Goal: Task Accomplishment & Management: Manage account settings

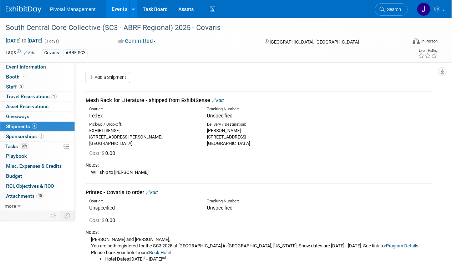
click at [122, 12] on link "Events" at bounding box center [119, 9] width 26 height 18
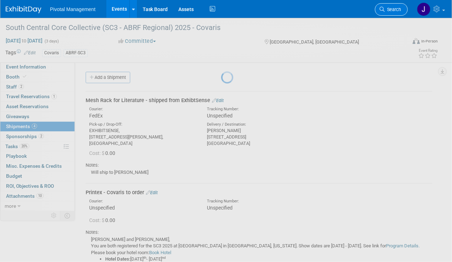
click at [389, 8] on span "Search" at bounding box center [393, 9] width 16 height 5
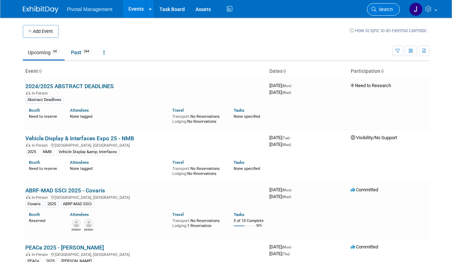
click at [388, 11] on span "Search" at bounding box center [385, 9] width 16 height 5
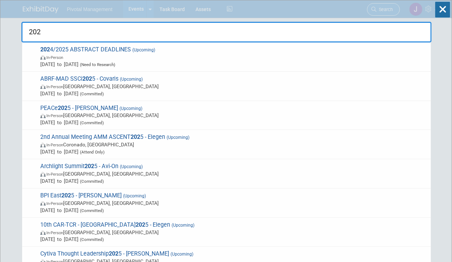
type input "2026"
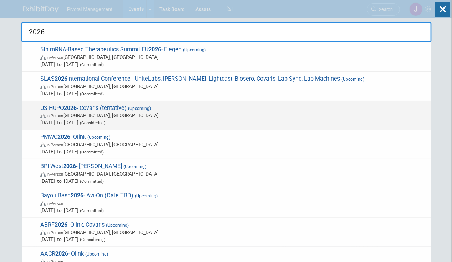
click at [169, 108] on span "US HUPO 2026 - Covaris (tentative) (Upcoming) In-Person [GEOGRAPHIC_DATA][PERSO…" at bounding box center [232, 116] width 389 height 22
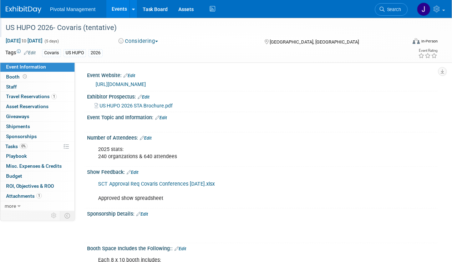
click at [84, 26] on div "US HUPO 2026- Covaris (tentative)" at bounding box center [202, 27] width 398 height 13
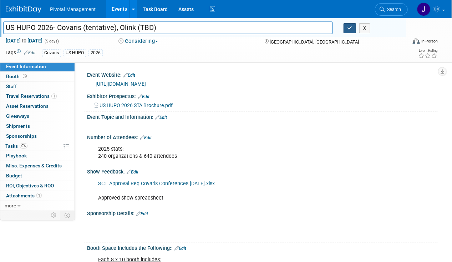
type input "US HUPO 2026- Covaris (tentative), Olink (TBD)"
click at [352, 29] on icon "button" at bounding box center [350, 28] width 5 height 5
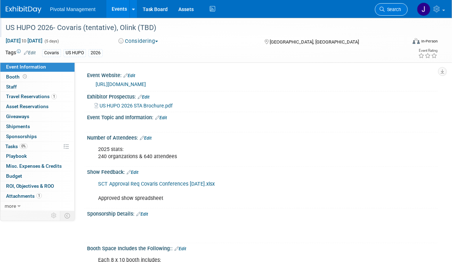
click at [388, 12] on link "Search" at bounding box center [391, 9] width 33 height 12
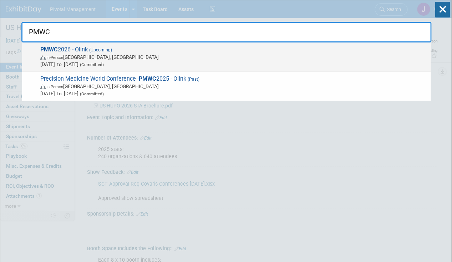
type input "PMWC"
click at [226, 48] on span "PMWC 2026 - Olink (Upcoming) In-Person Santa Clara, CA Mar 4, 2026 to Mar 6, 20…" at bounding box center [232, 57] width 389 height 22
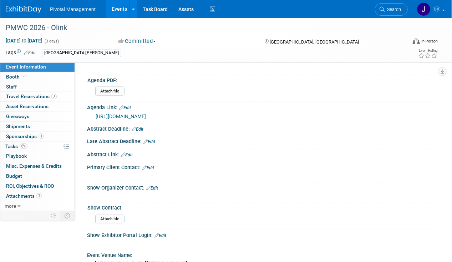
scroll to position [396, 0]
click at [22, 148] on link "0% Tasks 0%" at bounding box center [37, 147] width 74 height 10
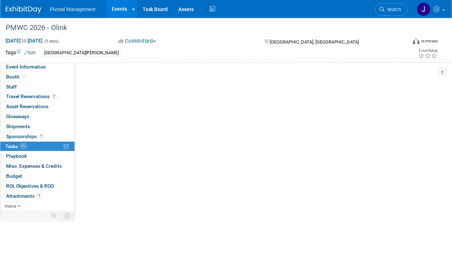
scroll to position [0, 0]
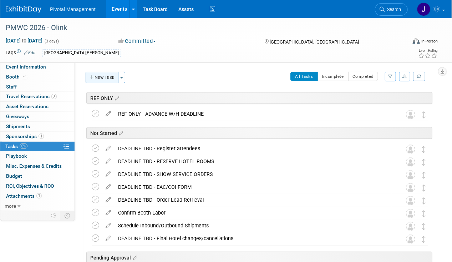
click at [96, 75] on button "New Task" at bounding box center [102, 77] width 33 height 11
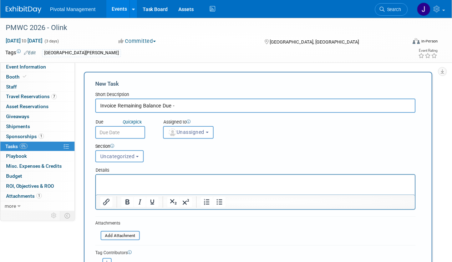
click at [99, 107] on input "Invoice Remaining Balance Due -" at bounding box center [255, 106] width 321 height 14
click at [231, 106] on input "DEADLINE OCT 1 - Invoice Remaining Balance Due -" at bounding box center [255, 106] width 321 height 14
paste input "4647"
type input "DEADLINE OCT 1 - Invoice Remaining Balance Due - 4647"
click at [178, 134] on span "Unassigned" at bounding box center [186, 132] width 36 height 6
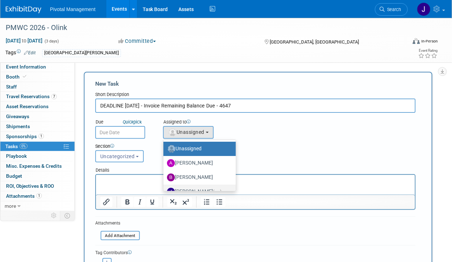
drag, startPoint x: 192, startPoint y: 188, endPoint x: 90, endPoint y: 4, distance: 210.2
click at [192, 188] on label "Jessica Gatton (me)" at bounding box center [198, 191] width 62 height 11
click at [165, 188] on input "Jessica Gatton (me)" at bounding box center [162, 190] width 5 height 5
select select "497b41a6-53ff-4b84-8c73-e588064afe10"
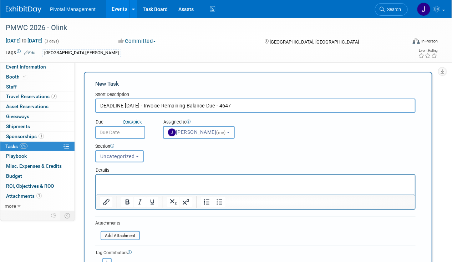
click at [115, 129] on input "text" at bounding box center [120, 132] width 50 height 13
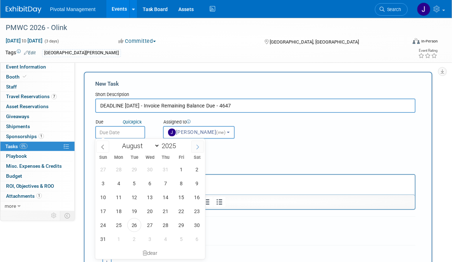
click at [194, 145] on span at bounding box center [197, 147] width 13 height 12
click at [96, 148] on div "January February March April May June July August September October November De…" at bounding box center [150, 145] width 110 height 12
click at [106, 146] on span at bounding box center [102, 147] width 13 height 12
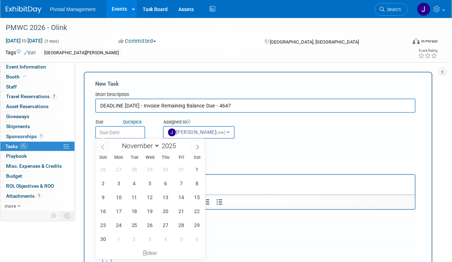
select select "9"
click at [156, 168] on span "1" at bounding box center [150, 169] width 14 height 14
type input "Oct 1, 2025"
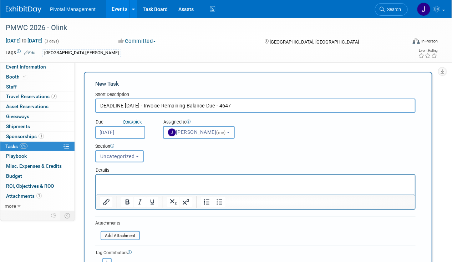
drag, startPoint x: 29, startPoint y: 8, endPoint x: 125, endPoint y: 182, distance: 198.9
click at [0, 0] on div "28 29 30 1 2 3 4 5 6 7 8 9 10 11 12 13 14 15 16 17 18 19 20 21 22 23 24 25 26 2…" at bounding box center [0, 0] width 0 height 0
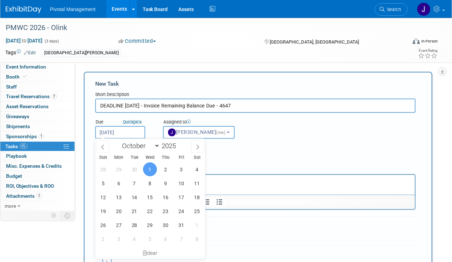
click at [238, 185] on html at bounding box center [255, 180] width 319 height 10
click at [263, 182] on p "Rich Text Area. Press ALT-0 for help." at bounding box center [255, 180] width 311 height 7
click at [264, 176] on html at bounding box center [255, 180] width 319 height 10
click at [238, 177] on html at bounding box center [255, 180] width 319 height 10
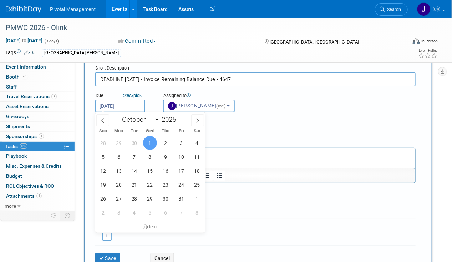
scroll to position [70, 0]
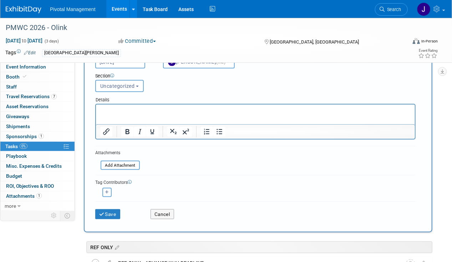
click at [210, 198] on form "New Task Short Description DEADLINE OCT 1 - Invoice Remaining Balance Due - 464…" at bounding box center [258, 117] width 326 height 214
click at [104, 102] on div "Details" at bounding box center [255, 99] width 321 height 10
click at [111, 114] on html at bounding box center [255, 109] width 319 height 10
click at [287, 114] on html "﻿Intuit QuickBooks" at bounding box center [255, 109] width 319 height 10
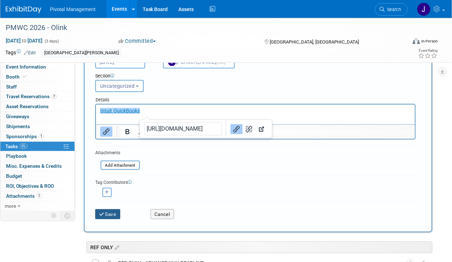
click at [112, 210] on button "Save" at bounding box center [107, 214] width 25 height 10
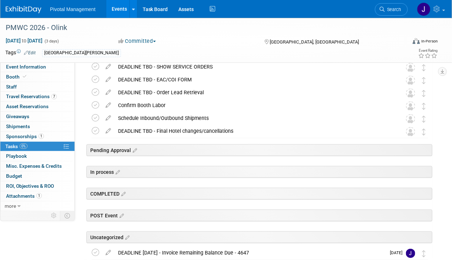
scroll to position [148, 0]
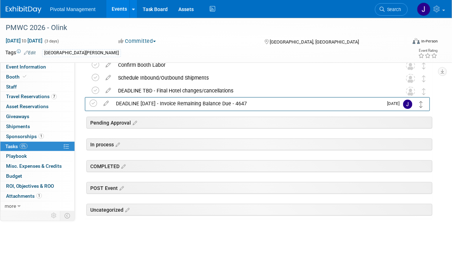
drag, startPoint x: 425, startPoint y: 212, endPoint x: 423, endPoint y: 103, distance: 109.6
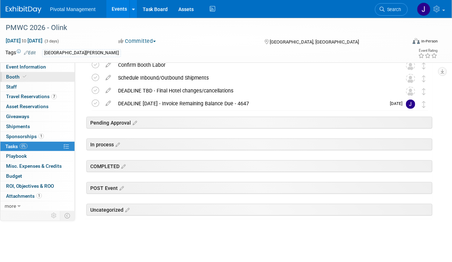
drag, startPoint x: 28, startPoint y: 75, endPoint x: 59, endPoint y: 78, distance: 31.6
click at [28, 75] on link "Booth" at bounding box center [37, 77] width 74 height 10
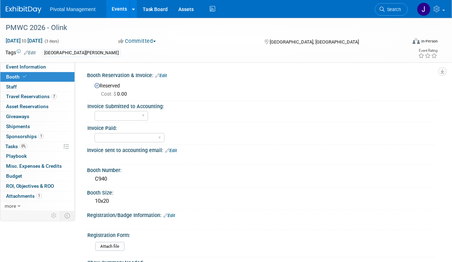
click at [208, 98] on div "Reserved Cost: $ 0.00" at bounding box center [262, 89] width 351 height 20
click at [166, 75] on link "Edit" at bounding box center [161, 75] width 12 height 5
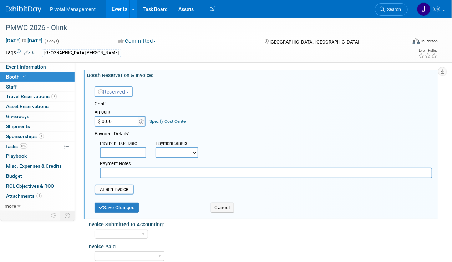
click at [123, 120] on input "$ 0.00" at bounding box center [117, 121] width 45 height 11
type input "$ 9,295.00"
click at [177, 153] on select "Not Paid Yet Partially Paid Paid in Full" at bounding box center [177, 152] width 43 height 11
select select "2"
click at [156, 147] on select "Not Paid Yet Partially Paid Paid in Full" at bounding box center [177, 152] width 43 height 11
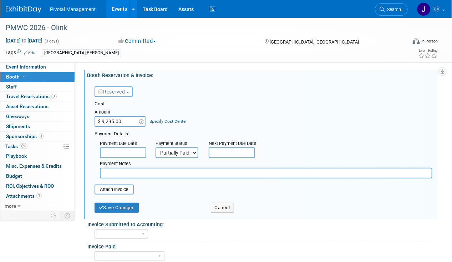
click at [242, 154] on input "text" at bounding box center [232, 152] width 46 height 11
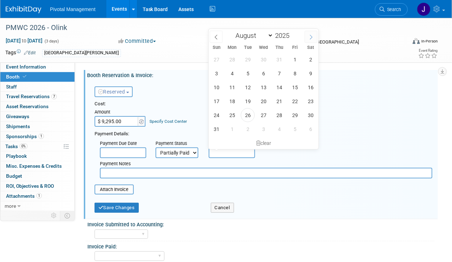
click at [309, 38] on icon at bounding box center [311, 37] width 5 height 5
click at [309, 39] on icon at bounding box center [311, 37] width 5 height 5
select select "9"
click at [264, 56] on span "1" at bounding box center [264, 59] width 14 height 14
type input "Oct 1, 2025"
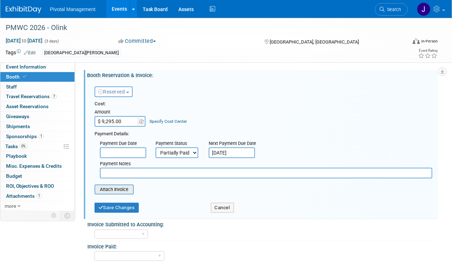
click at [127, 188] on input "file" at bounding box center [90, 189] width 85 height 9
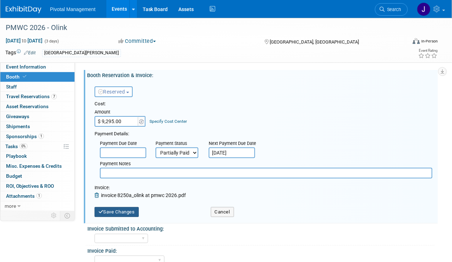
click at [122, 209] on button "Save Changes" at bounding box center [117, 212] width 44 height 10
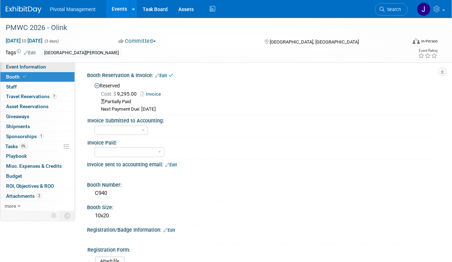
click at [37, 69] on span "Event Information" at bounding box center [26, 67] width 40 height 6
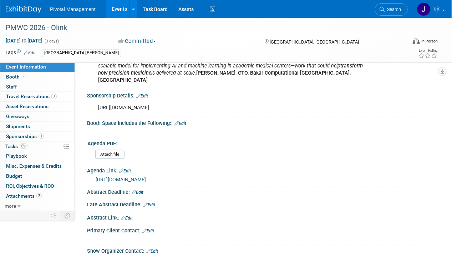
scroll to position [339, 0]
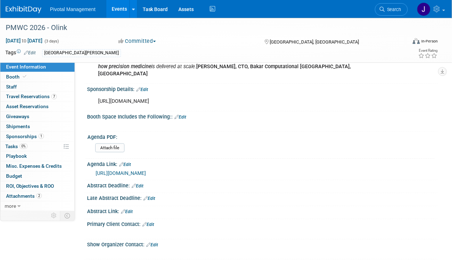
click at [148, 87] on link "Edit" at bounding box center [142, 89] width 12 height 5
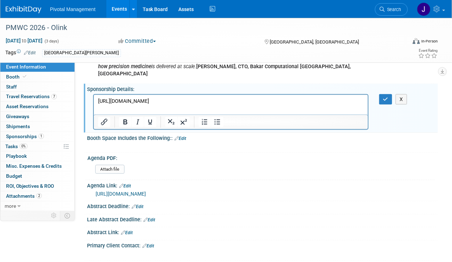
scroll to position [0, 0]
click at [218, 98] on p "https://pmwcintl.com/exhibition/prospectus/" at bounding box center [231, 100] width 266 height 7
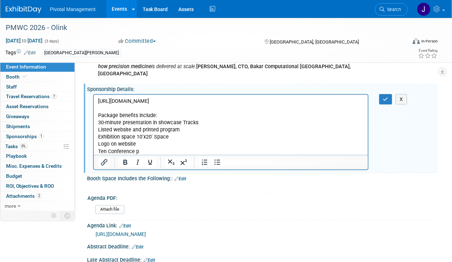
click at [99, 116] on p "Package benefits include: 30-minute presentation in showcase Tracks Listed webs…" at bounding box center [231, 133] width 266 height 43
click at [150, 153] on p "Olinbk - Package benefits include: 30-minute presentation in showcase Tracks Li…" at bounding box center [231, 133] width 266 height 43
drag, startPoint x: 128, startPoint y: 151, endPoint x: 174, endPoint y: 237, distance: 97.6
click at [94, 151] on html "https://pmwcintl.com/exhibition/prospectus/ Olinbk - Package benefits include: …" at bounding box center [231, 125] width 274 height 60
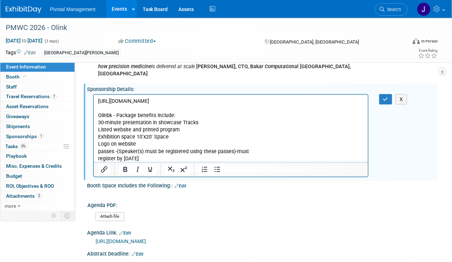
click at [99, 152] on p "Olinbk - Package benefits include: 30-minute presentation in showcase Tracks Li…" at bounding box center [231, 137] width 266 height 50
click at [161, 152] on p "Olinbk - Package benefits include: 30-minute presentation in showcase Tracks Li…" at bounding box center [231, 137] width 266 height 50
click at [138, 150] on p "Olinbk - Package benefits include: 30-minute presentation in showcase Tracks Li…" at bounding box center [231, 137] width 266 height 50
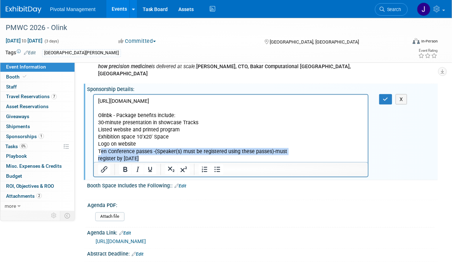
drag, startPoint x: 151, startPoint y: 157, endPoint x: 99, endPoint y: 152, distance: 52.0
click at [99, 152] on p "Olinbk - Package benefits include: 30-minute presentation in showcase Tracks Li…" at bounding box center [231, 137] width 266 height 50
copy p "Ten Conference passes -(Speaker(s) must be registered using these passes)-must …"
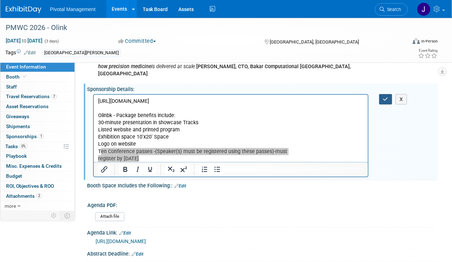
click at [384, 97] on icon "button" at bounding box center [385, 99] width 5 height 5
click at [12, 76] on span "Booth" at bounding box center [17, 77] width 22 height 6
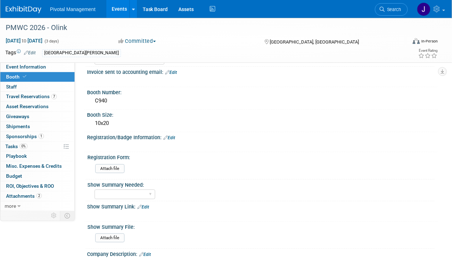
scroll to position [101, 0]
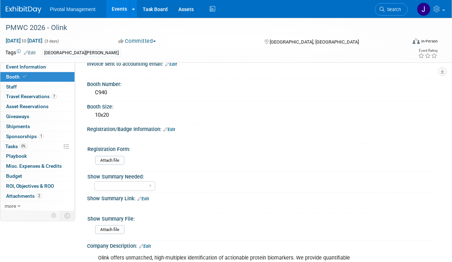
click at [172, 129] on link "Edit" at bounding box center [169, 129] width 12 height 5
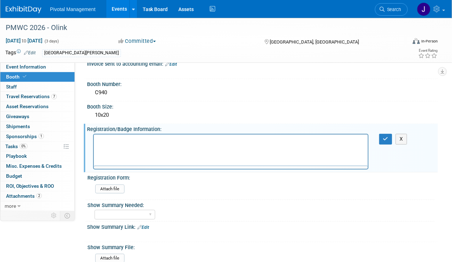
scroll to position [0, 0]
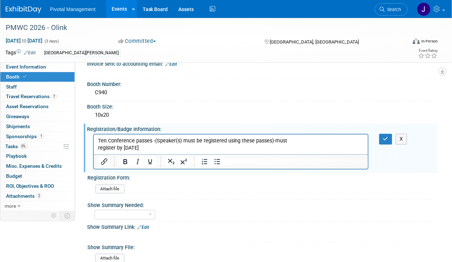
click at [153, 140] on p "Ten Conference passes -(Speaker(s) must be registered using these passes)-must …" at bounding box center [231, 144] width 266 height 14
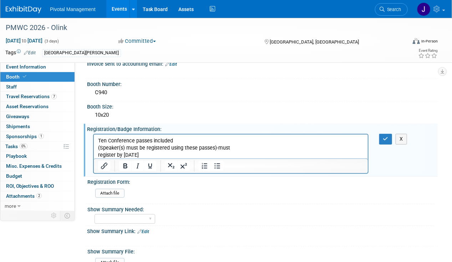
click at [98, 153] on p "(Speaker(s) must be registered using these passes)-must register by 1/1/26" at bounding box center [231, 152] width 266 height 14
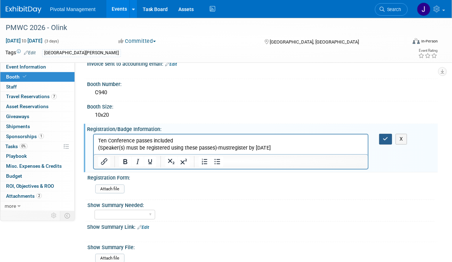
click at [380, 137] on button "button" at bounding box center [385, 139] width 13 height 10
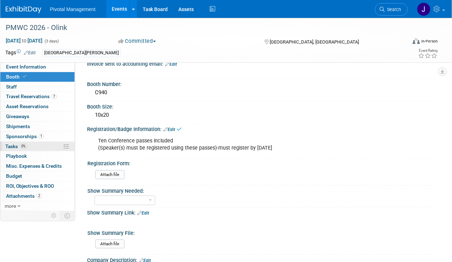
click at [15, 143] on span "Tasks 0%" at bounding box center [16, 146] width 22 height 6
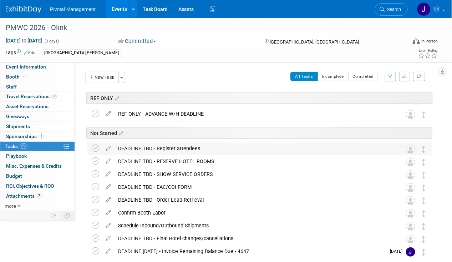
click at [179, 148] on div "DEADLINE TBD - Register attendees" at bounding box center [253, 148] width 277 height 12
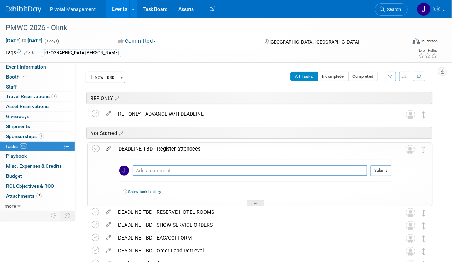
click at [108, 148] on icon at bounding box center [108, 147] width 12 height 9
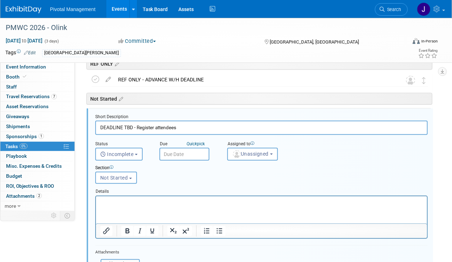
scroll to position [37, 0]
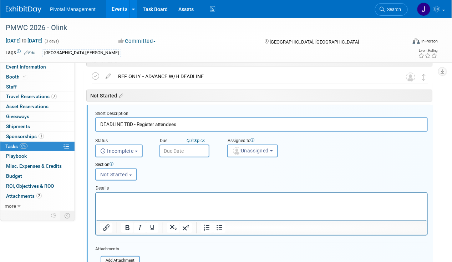
click at [133, 121] on input "DEADLINE TBD - Register attendees" at bounding box center [261, 124] width 333 height 14
drag, startPoint x: 133, startPoint y: 121, endPoint x: 125, endPoint y: 123, distance: 8.4
click at [125, 123] on input "DEADLINE TBD - Register attendees" at bounding box center [261, 124] width 333 height 14
type input "DEADLINE JAN 1 - Register attendees"
click at [187, 153] on input "text" at bounding box center [185, 151] width 50 height 13
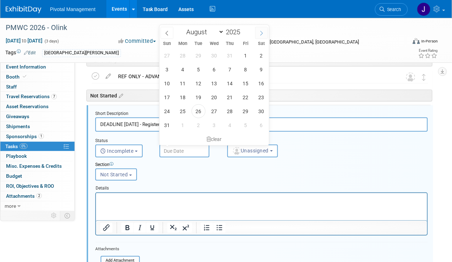
click at [262, 30] on span at bounding box center [261, 33] width 13 height 12
click at [262, 31] on icon at bounding box center [261, 33] width 5 height 5
select select "11"
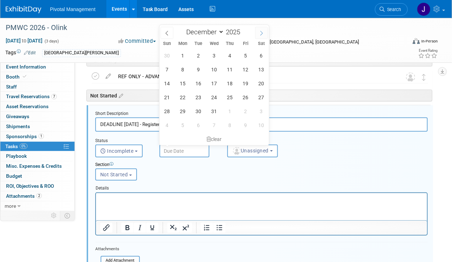
click at [262, 31] on icon at bounding box center [262, 33] width 2 height 5
type input "2026"
select select "0"
click at [232, 52] on span "1" at bounding box center [230, 56] width 14 height 14
type input "Jan 1, 2026"
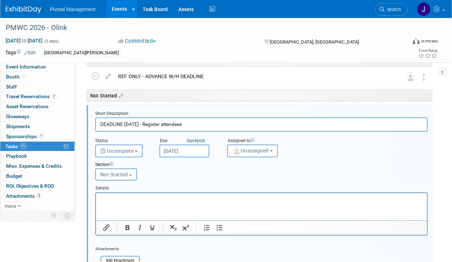
click at [297, 141] on div "Assigned to" at bounding box center [264, 141] width 75 height 7
click at [231, 149] on button "Unassigned" at bounding box center [252, 151] width 51 height 13
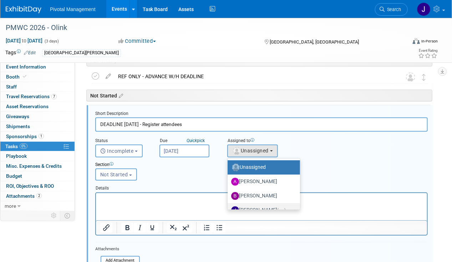
click at [250, 207] on label "Jessica Gatton (me)" at bounding box center [262, 210] width 62 height 11
click at [229, 207] on input "Jessica Gatton (me)" at bounding box center [226, 209] width 5 height 5
select select "497b41a6-53ff-4b84-8c73-e588064afe10"
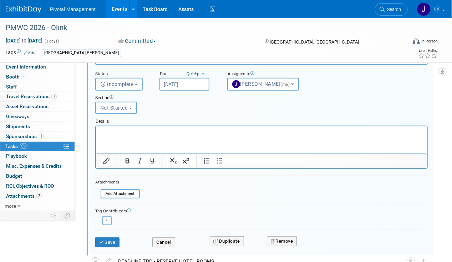
scroll to position [106, 0]
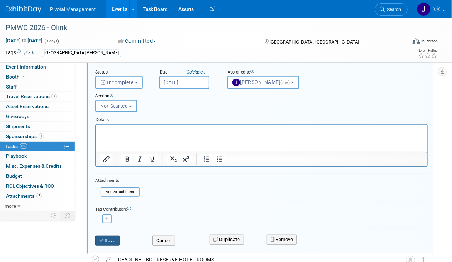
click at [107, 236] on button "Save" at bounding box center [107, 241] width 24 height 10
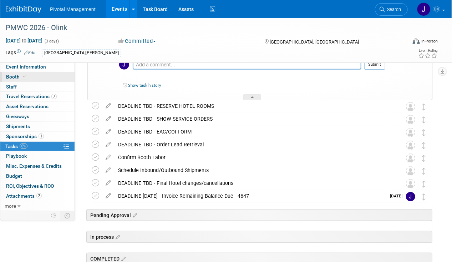
click at [13, 75] on span "Booth" at bounding box center [17, 77] width 22 height 6
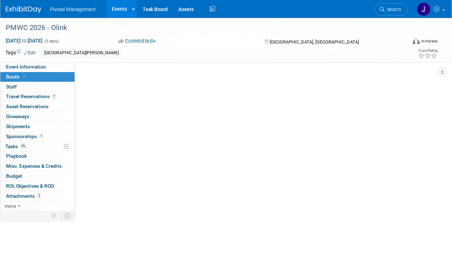
scroll to position [0, 0]
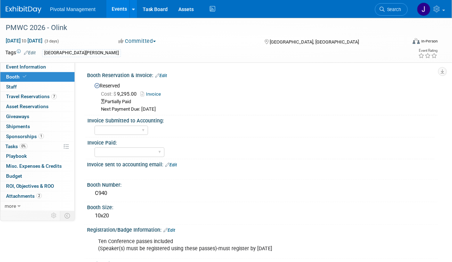
click at [352, 109] on div "Next Payment Due: Oct 1, 2025" at bounding box center [267, 109] width 332 height 7
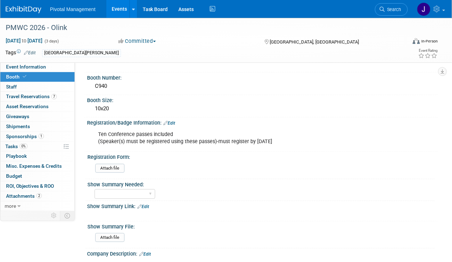
scroll to position [107, 0]
click at [120, 14] on link "Events" at bounding box center [119, 9] width 26 height 18
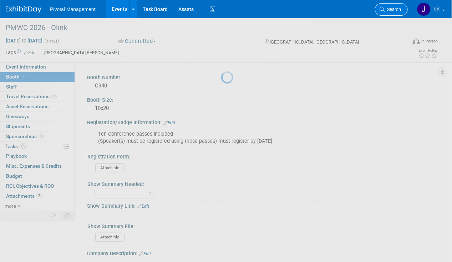
click at [395, 9] on span "Search" at bounding box center [393, 9] width 16 height 5
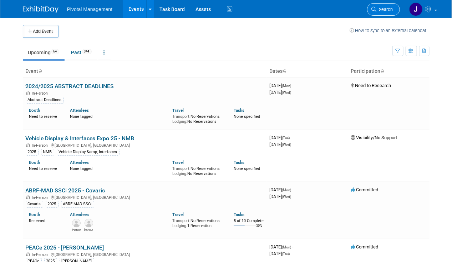
click at [390, 11] on span "Search" at bounding box center [385, 9] width 16 height 5
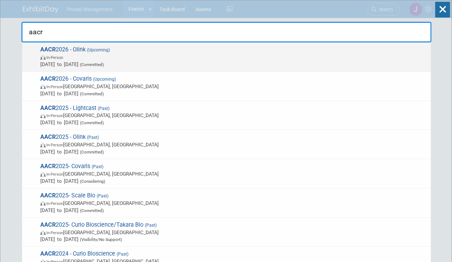
type input "aacr"
click at [128, 64] on span "Apr 1, 2026 to Apr 1, 2026 (Committed)" at bounding box center [233, 64] width 387 height 7
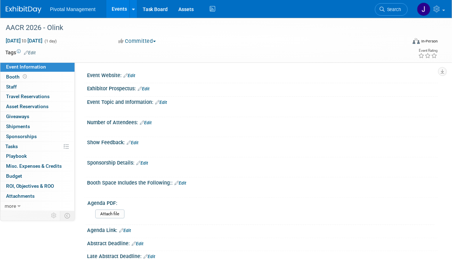
click at [120, 11] on link "Events" at bounding box center [119, 9] width 26 height 18
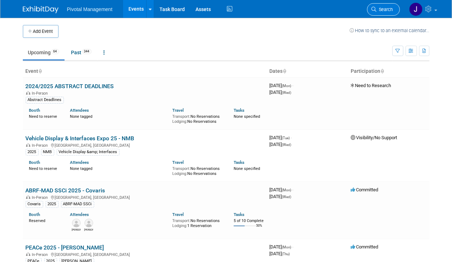
drag, startPoint x: 0, startPoint y: 0, endPoint x: 389, endPoint y: 11, distance: 388.8
click at [389, 11] on span "Search" at bounding box center [385, 9] width 16 height 5
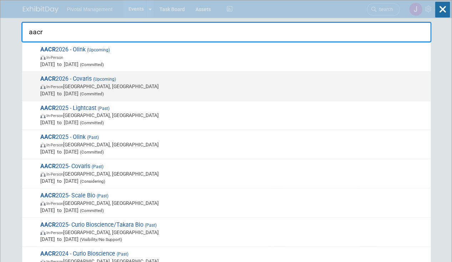
type input "aacr"
click at [108, 77] on span "(Upcoming)" at bounding box center [104, 79] width 24 height 5
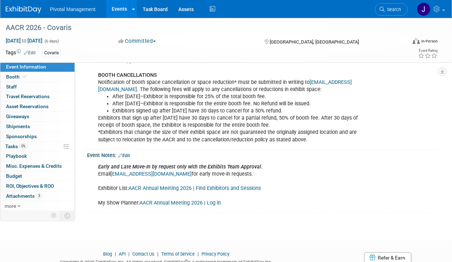
scroll to position [1010, 0]
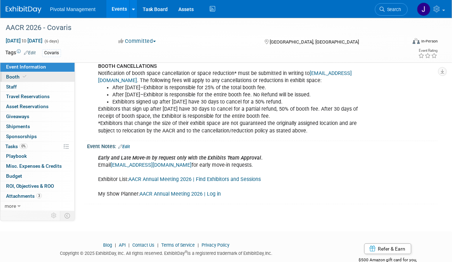
click at [25, 76] on icon at bounding box center [25, 77] width 4 height 4
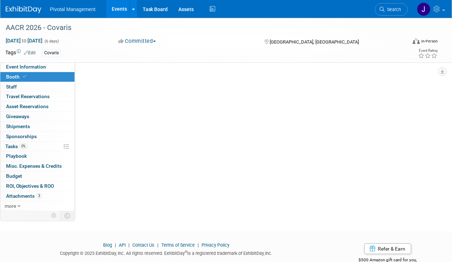
scroll to position [0, 0]
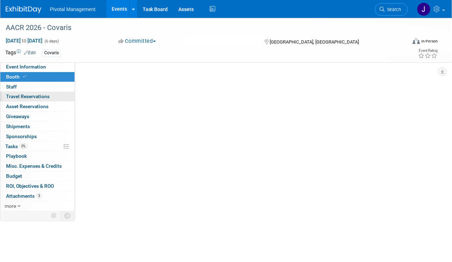
select select "No"
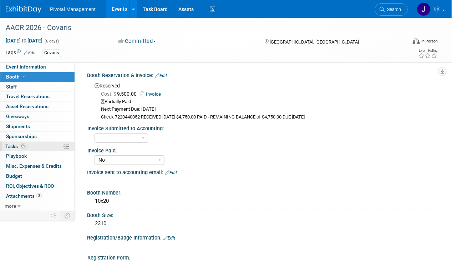
click at [34, 144] on link "0% Tasks 0%" at bounding box center [37, 147] width 74 height 10
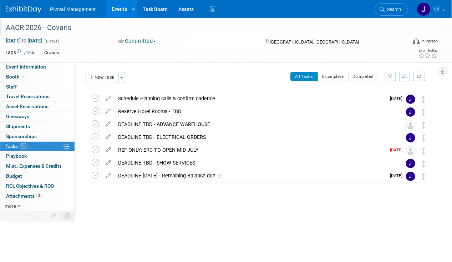
click at [65, 25] on div "AACR 2026 - Covaris" at bounding box center [202, 27] width 398 height 13
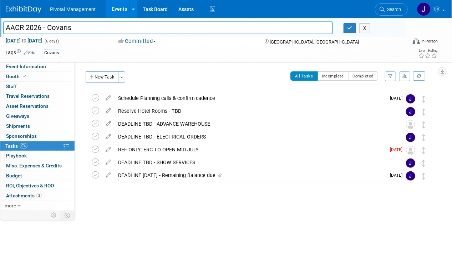
click at [72, 26] on input "AACR 2026 - Covaris" at bounding box center [168, 27] width 330 height 12
type input "AACR 2026 - Covaris, Olink"
click at [345, 27] on button "button" at bounding box center [350, 28] width 13 height 10
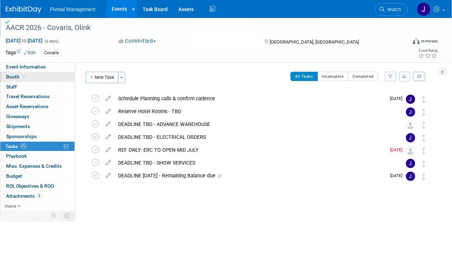
click at [15, 74] on link "Booth" at bounding box center [37, 77] width 74 height 10
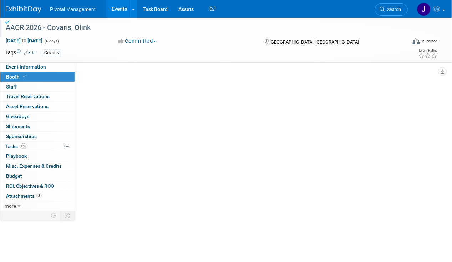
select select "No"
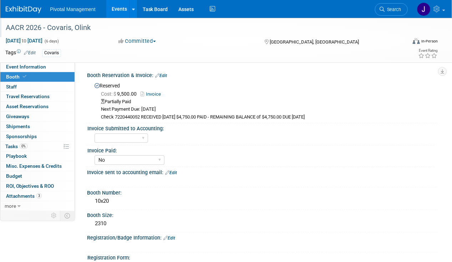
click at [152, 92] on link "Invoice" at bounding box center [153, 93] width 24 height 5
click at [24, 193] on span "Attachments 3" at bounding box center [24, 196] width 36 height 6
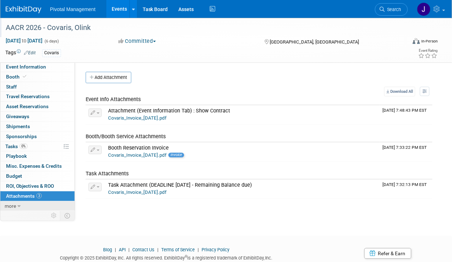
click at [19, 204] on icon at bounding box center [18, 206] width 3 height 5
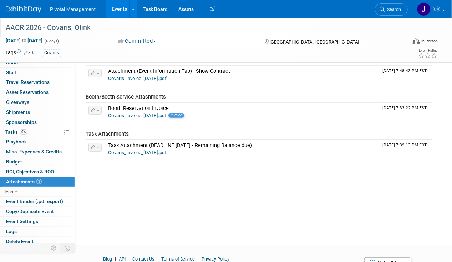
scroll to position [73, 0]
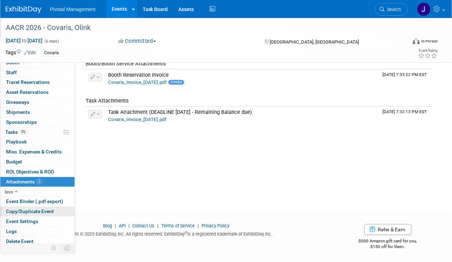
click at [32, 207] on link "Copy/Duplicate Event" at bounding box center [37, 212] width 74 height 10
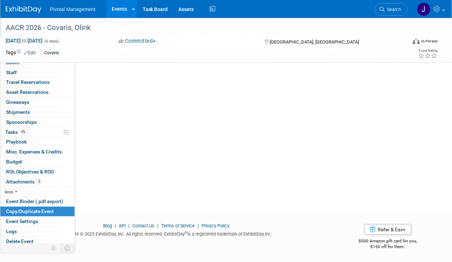
scroll to position [0, 0]
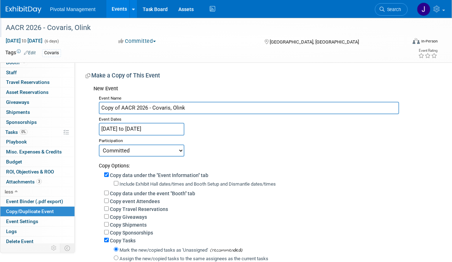
click at [121, 106] on input "Copy of AACR 2026 - Covaris, Olink" at bounding box center [249, 108] width 301 height 12
drag, startPoint x: 121, startPoint y: 105, endPoint x: 81, endPoint y: 104, distance: 39.6
click at [81, 104] on div "Event Website: Edit https://www.aacr.org/meeting/aacr-annual-meeting-20 Exhibit…" at bounding box center [256, 192] width 363 height 261
drag, startPoint x: 152, startPoint y: 107, endPoint x: 134, endPoint y: 106, distance: 18.2
click at [134, 106] on input "AACR 2026 - Covaris, Olink" at bounding box center [249, 108] width 301 height 12
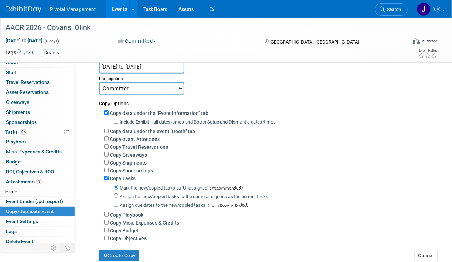
scroll to position [60, 0]
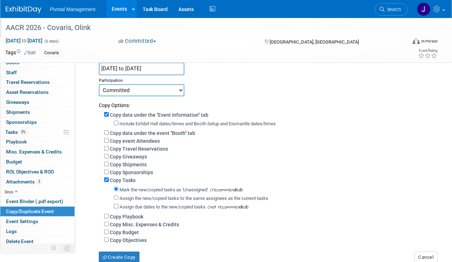
type input "AACR 2026 - Olink"
click at [117, 121] on input "Include Exhibit Hall dates/times and Booth Setup and Dismantle dates/times" at bounding box center [116, 123] width 5 height 5
checkbox input "true"
click at [115, 195] on input "Assign the new/copied tasks to the same assignees as the current tasks" at bounding box center [116, 197] width 5 height 5
radio input "true"
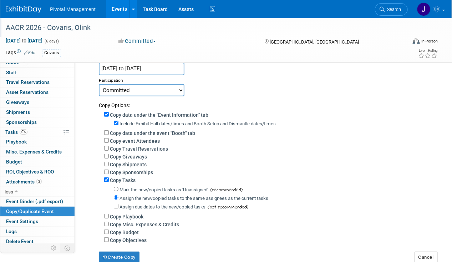
click at [115, 199] on div "Assign the new/copied tasks to the same assignees as the current tasks" at bounding box center [273, 198] width 319 height 9
click at [115, 207] on input "Assign due dates to the new/copied tasks" at bounding box center [116, 206] width 5 height 5
checkbox input "true"
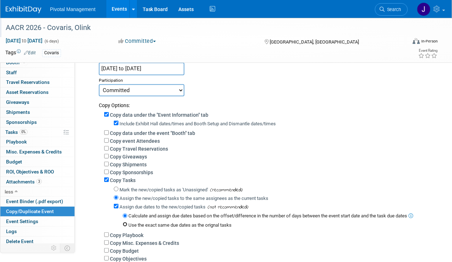
click at [123, 223] on input "Use the exact same due dates as the orignal tasks" at bounding box center [125, 224] width 5 height 5
radio input "true"
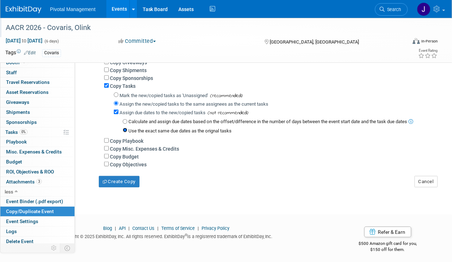
scroll to position [156, 0]
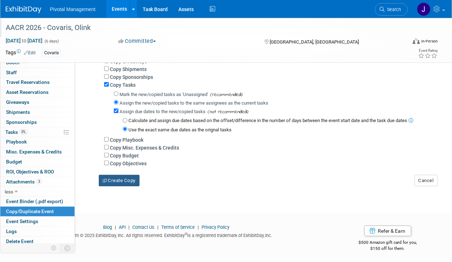
click at [133, 180] on button "Create Copy" at bounding box center [119, 180] width 41 height 11
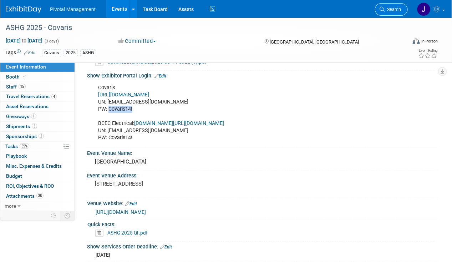
click at [398, 10] on span "Search" at bounding box center [393, 9] width 16 height 5
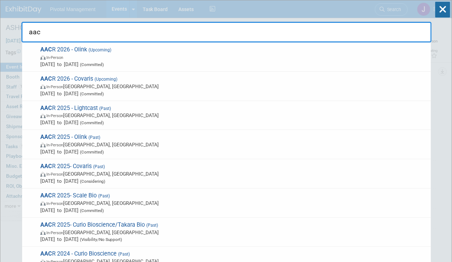
type input "aacr"
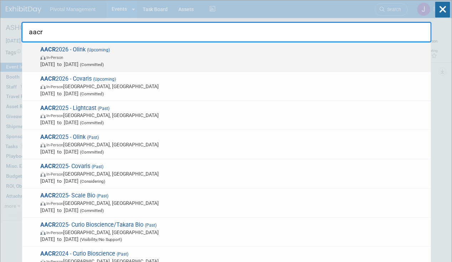
click at [157, 49] on span "AACR 2026 - Olink (Upcoming) In-Person Apr 1, 2026 to Apr 1, 2026 (Committed)" at bounding box center [232, 57] width 389 height 22
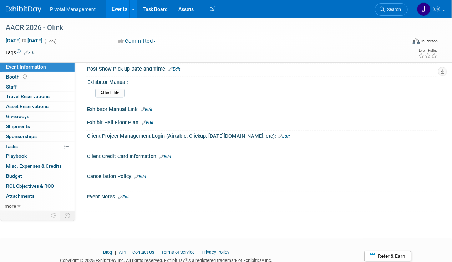
scroll to position [566, 0]
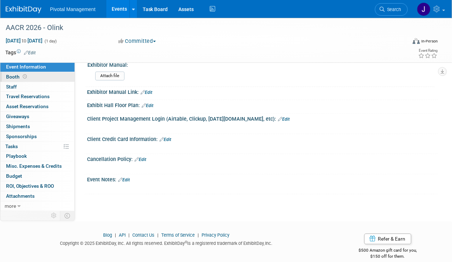
click at [55, 75] on link "Booth" at bounding box center [37, 77] width 74 height 10
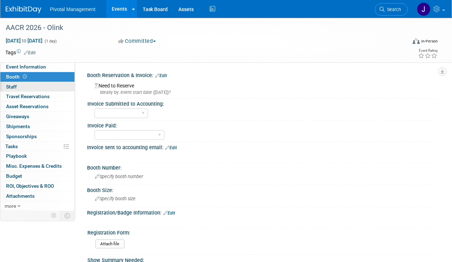
click at [55, 90] on link "0 Staff 0" at bounding box center [37, 87] width 74 height 10
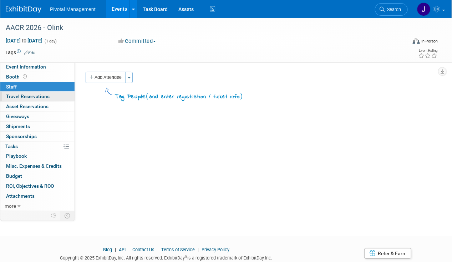
click at [55, 98] on link "0 Travel Reservations 0" at bounding box center [37, 97] width 74 height 10
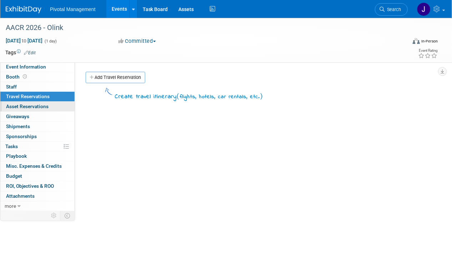
click at [55, 104] on link "0 Asset Reservations 0" at bounding box center [37, 107] width 74 height 10
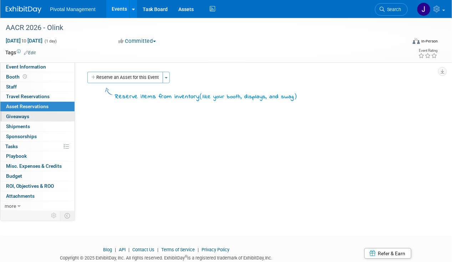
click at [54, 117] on link "0 Giveaways 0" at bounding box center [37, 117] width 74 height 10
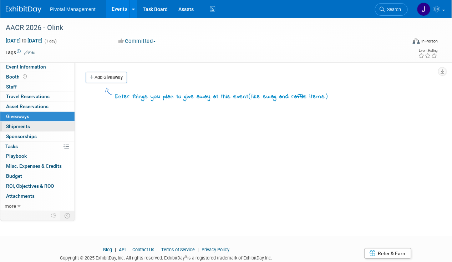
click at [54, 126] on link "0 Shipments 0" at bounding box center [37, 127] width 74 height 10
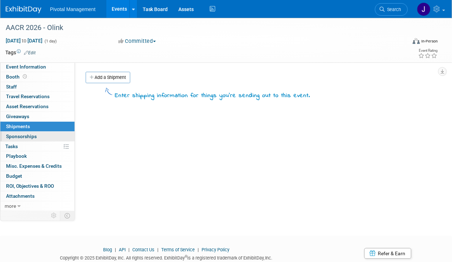
click at [53, 132] on link "0 Sponsorships 0" at bounding box center [37, 137] width 74 height 10
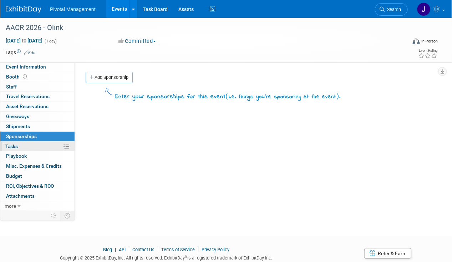
click at [50, 145] on link "0% Tasks 0%" at bounding box center [37, 147] width 74 height 10
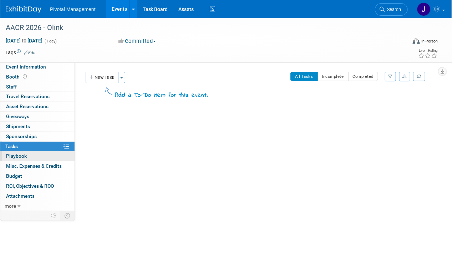
click at [50, 157] on link "0 Playbook 0" at bounding box center [37, 156] width 74 height 10
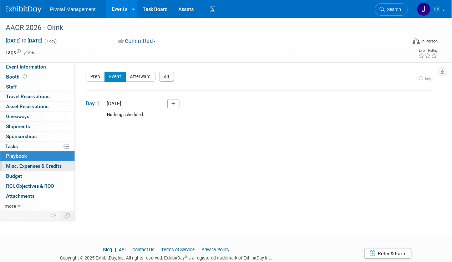
click at [50, 163] on span "Misc. Expenses & Credits 0" at bounding box center [34, 166] width 56 height 6
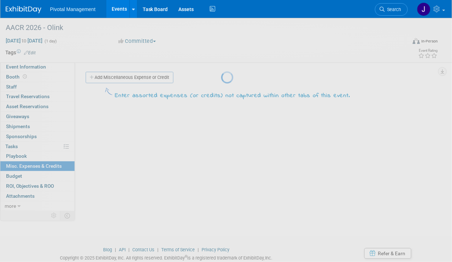
click at [221, 176] on div at bounding box center [226, 131] width 10 height 262
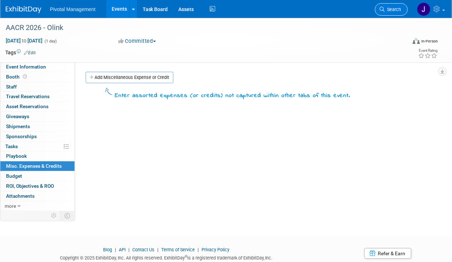
click at [387, 13] on link "Search" at bounding box center [391, 9] width 33 height 12
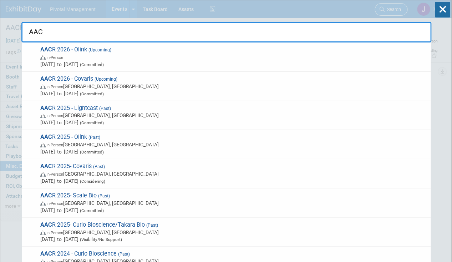
type input "AACR"
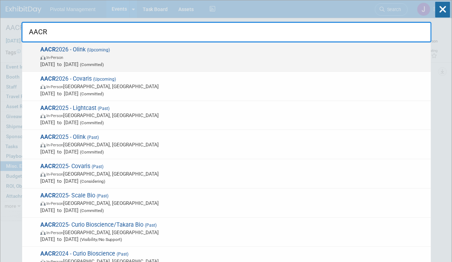
click at [113, 56] on span "In-Person" at bounding box center [233, 57] width 387 height 7
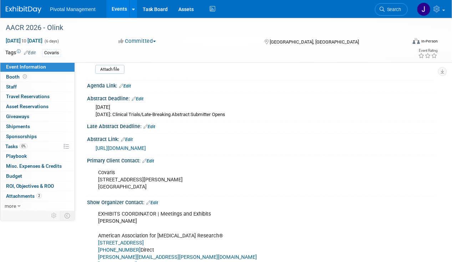
scroll to position [241, 0]
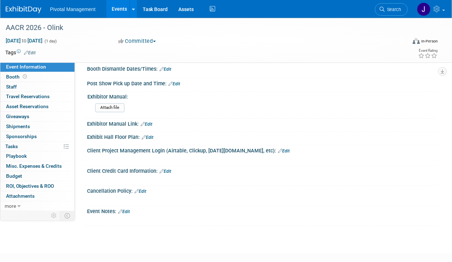
scroll to position [566, 0]
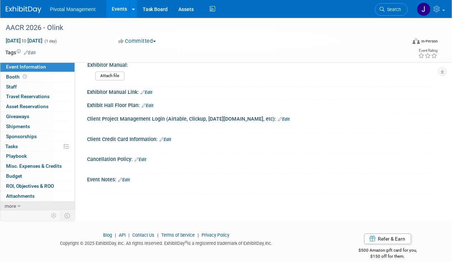
click at [20, 201] on link "more" at bounding box center [37, 206] width 74 height 10
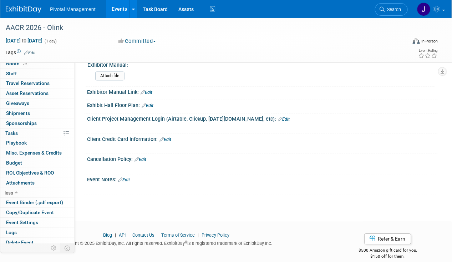
scroll to position [14, 0]
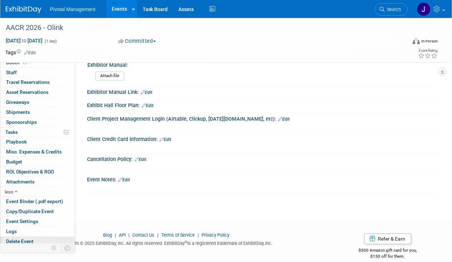
click at [30, 237] on link "Delete Event" at bounding box center [37, 242] width 74 height 10
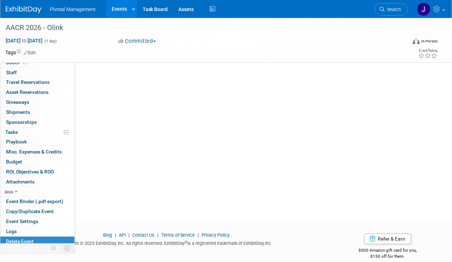
scroll to position [0, 0]
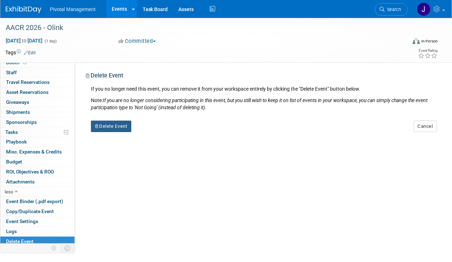
click at [112, 127] on button "Delete Event" at bounding box center [111, 126] width 40 height 11
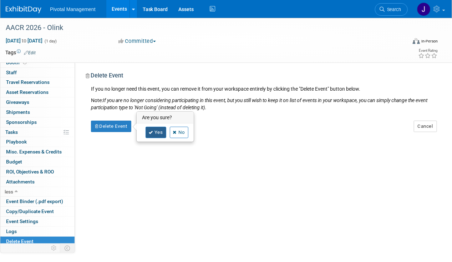
click at [147, 133] on link "Yes" at bounding box center [156, 132] width 21 height 11
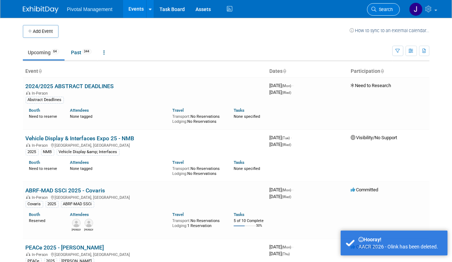
click at [379, 10] on span "Search" at bounding box center [385, 9] width 16 height 5
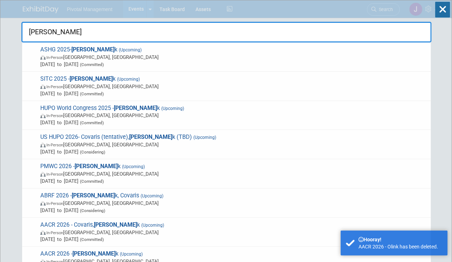
type input "OLink"
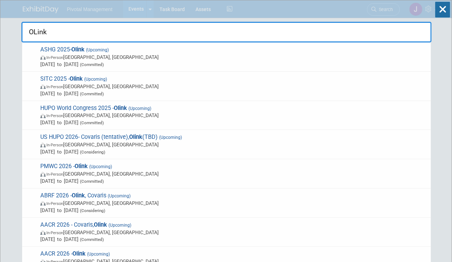
drag, startPoint x: 55, startPoint y: 31, endPoint x: 24, endPoint y: 30, distance: 30.4
click at [25, 30] on input "OLink" at bounding box center [226, 32] width 410 height 21
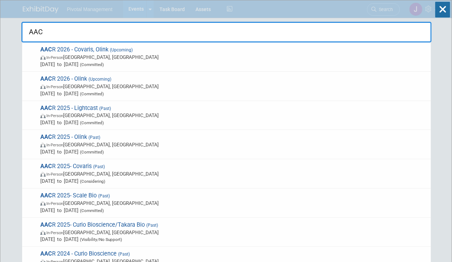
type input "AACR"
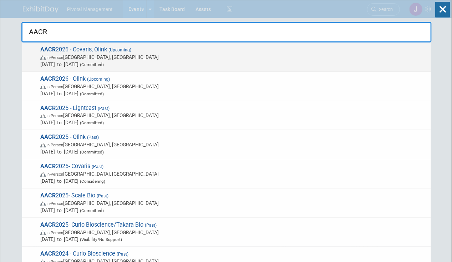
click at [135, 61] on span "Apr 17, 2026 to Apr 22, 2026 (Committed)" at bounding box center [233, 64] width 387 height 7
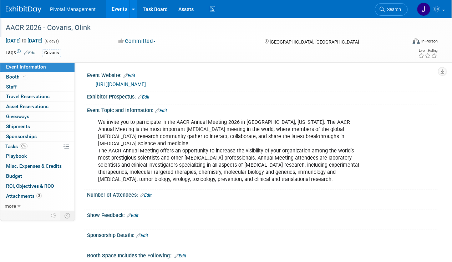
drag, startPoint x: 94, startPoint y: 26, endPoint x: 74, endPoint y: 27, distance: 19.3
click at [74, 27] on div "AACR 2026 - Covaris, Olink" at bounding box center [202, 27] width 398 height 13
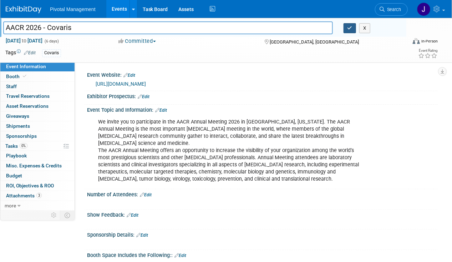
type input "AACR 2026 - Covaris"
click at [348, 27] on icon "button" at bounding box center [350, 28] width 5 height 5
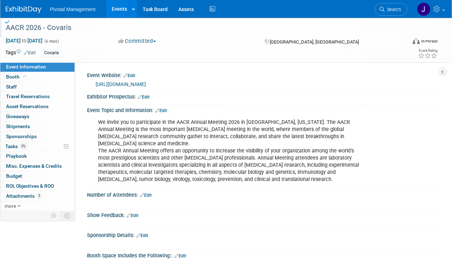
click at [32, 52] on link "Edit" at bounding box center [30, 52] width 12 height 5
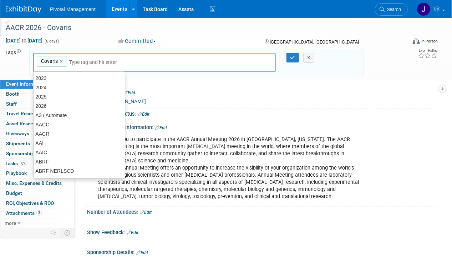
click at [116, 59] on input "text" at bounding box center [97, 62] width 57 height 7
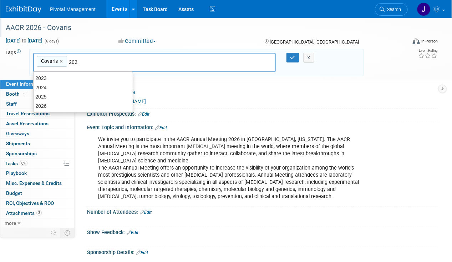
type input "2026"
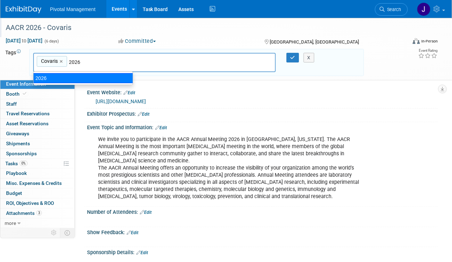
click at [63, 80] on div "2026" at bounding box center [83, 78] width 100 height 10
type input "Covaris, 2026"
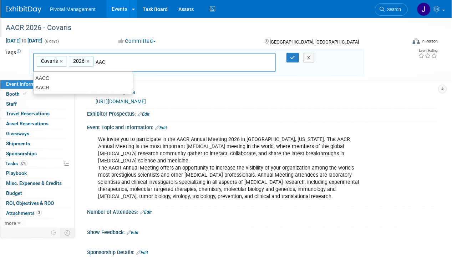
type input "AACR"
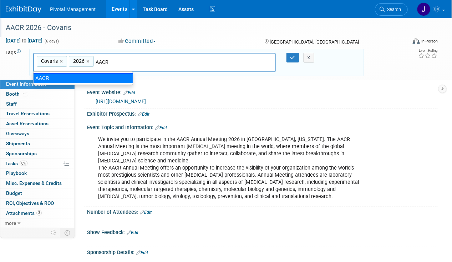
click at [67, 78] on div "AACR" at bounding box center [83, 78] width 100 height 10
type input "Covaris, 2026, AACR"
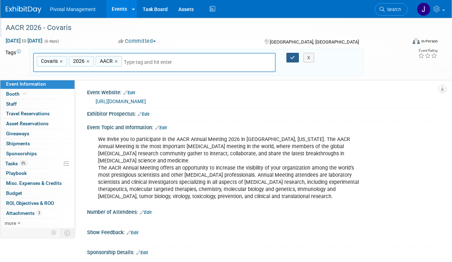
click at [291, 57] on icon "button" at bounding box center [293, 57] width 5 height 5
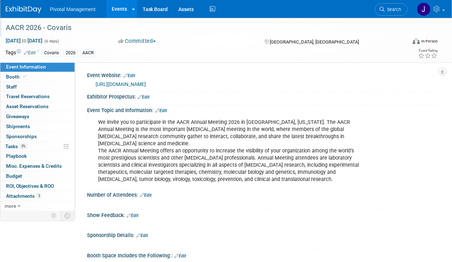
click at [122, 12] on link "Events" at bounding box center [119, 9] width 26 height 18
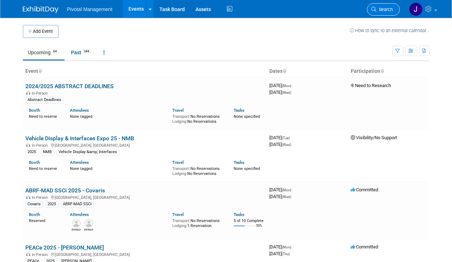
click at [388, 7] on span "Search" at bounding box center [385, 9] width 16 height 5
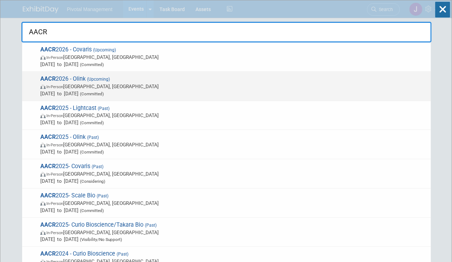
type input "AACR"
click at [178, 75] on span "AACR 2026 - Olink (Upcoming) In-Person San Diego, CA Apr 17, 2026 to Apr 22, 20…" at bounding box center [232, 86] width 389 height 22
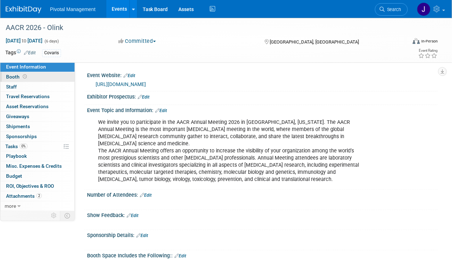
click at [26, 74] on span "Booth" at bounding box center [17, 77] width 22 height 6
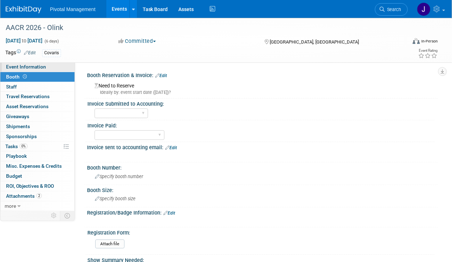
click at [45, 66] on link "Event Information" at bounding box center [37, 67] width 74 height 10
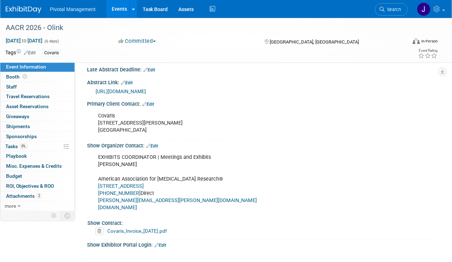
scroll to position [275, 0]
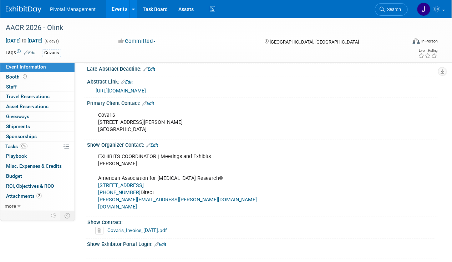
click at [154, 101] on link "Edit" at bounding box center [148, 103] width 12 height 5
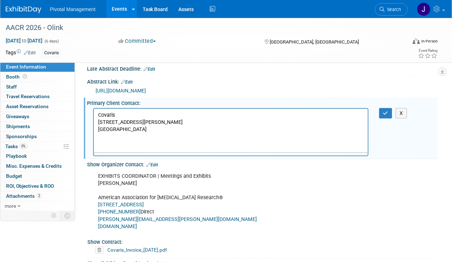
scroll to position [0, 0]
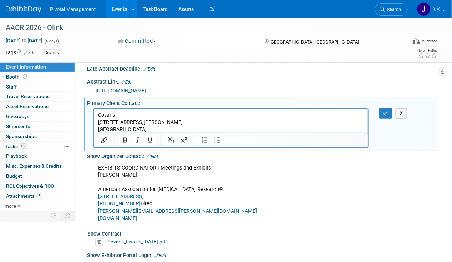
click at [189, 126] on p "Covaris 14 Gill St., Unit H, Woburn, MA 01801 United States of America" at bounding box center [231, 121] width 266 height 21
drag, startPoint x: 177, startPoint y: 130, endPoint x: 63, endPoint y: 113, distance: 115.3
click at [94, 113] on html "Covaris 14 Gill St., Unit H, Woburn, MA 01801 United States of America" at bounding box center [231, 120] width 274 height 24
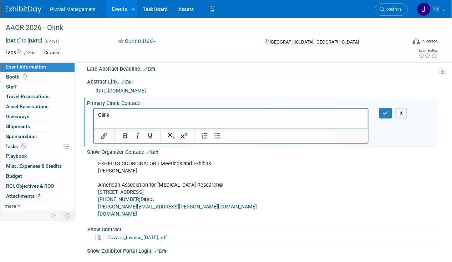
click at [123, 118] on p "Olink" at bounding box center [231, 114] width 266 height 7
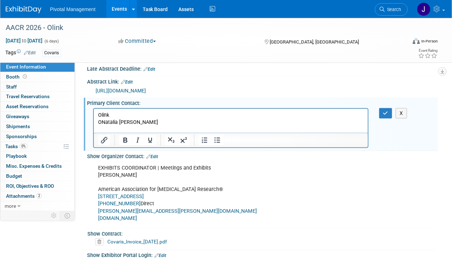
click at [102, 119] on p "ONatalia Ovalles" at bounding box center [231, 121] width 266 height 7
click at [179, 125] on p "Natalia Ovalles" at bounding box center [231, 121] width 266 height 7
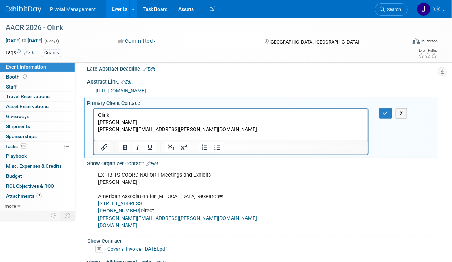
click at [145, 126] on p "natalia.ovalles@olink.com" at bounding box center [231, 129] width 266 height 7
click at [162, 131] on p "natalia.ovalles@olink.com" at bounding box center [231, 129] width 266 height 7
click at [131, 118] on p "Olink" at bounding box center [231, 114] width 266 height 7
drag, startPoint x: 126, startPoint y: 116, endPoint x: 87, endPoint y: 113, distance: 38.3
click at [94, 113] on html "Olink Natalia Ovalles natalia.ovalles@olink.com" at bounding box center [231, 123] width 274 height 31
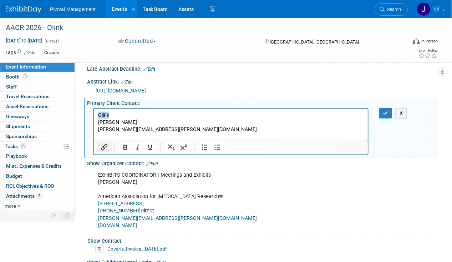
click at [99, 142] on button "Insert/edit link" at bounding box center [104, 147] width 12 height 10
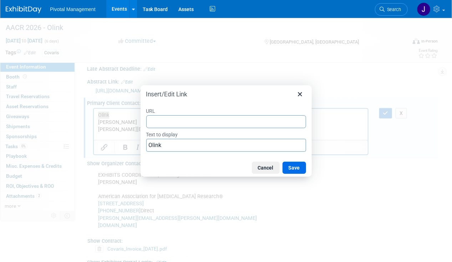
type input "https://olink.com/"
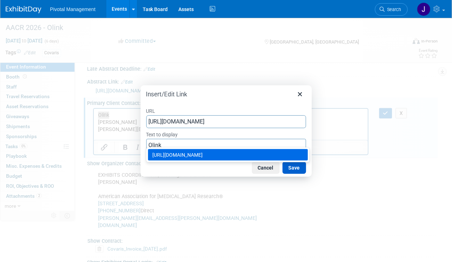
click at [290, 166] on button "Save" at bounding box center [295, 168] width 24 height 12
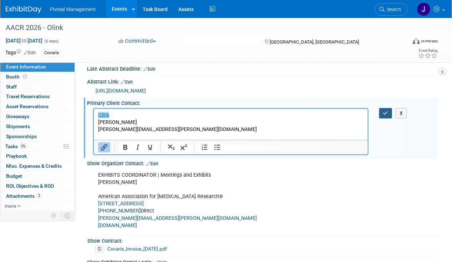
click at [383, 108] on button "button" at bounding box center [385, 113] width 13 height 10
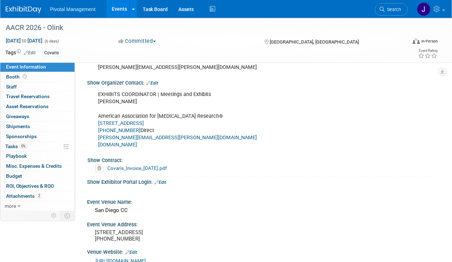
scroll to position [347, 0]
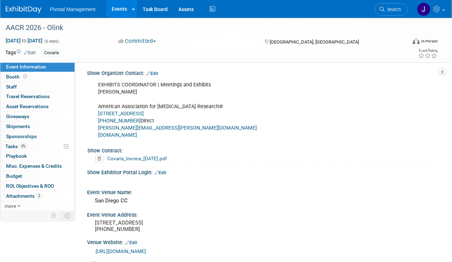
click at [98, 155] on icon at bounding box center [99, 158] width 8 height 7
click at [87, 176] on icon at bounding box center [87, 176] width 4 height 4
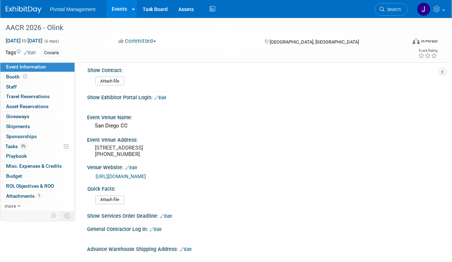
scroll to position [440, 0]
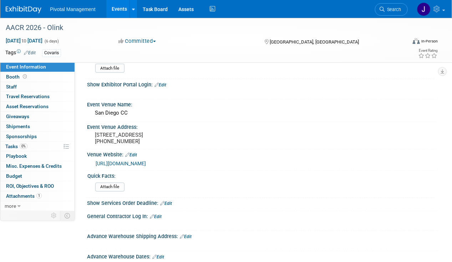
drag, startPoint x: 116, startPoint y: 14, endPoint x: 253, endPoint y: 16, distance: 136.7
click at [117, 14] on link "Events" at bounding box center [119, 9] width 26 height 18
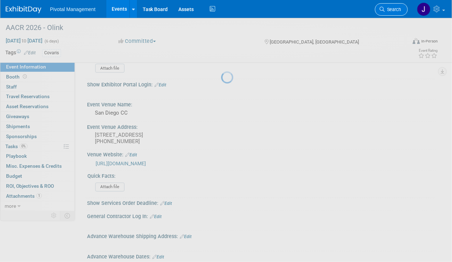
click at [395, 10] on span "Search" at bounding box center [393, 9] width 16 height 5
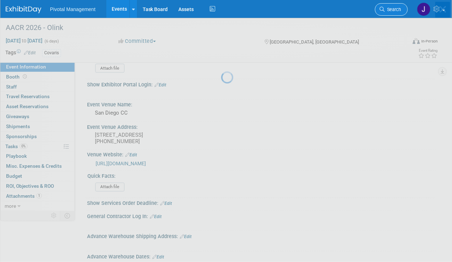
scroll to position [0, 0]
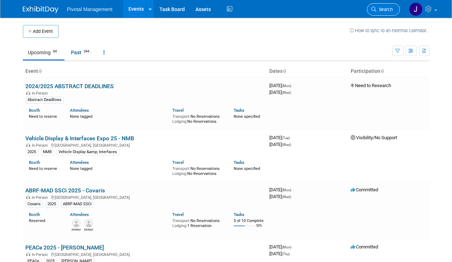
click at [381, 12] on span "Search" at bounding box center [385, 9] width 16 height 5
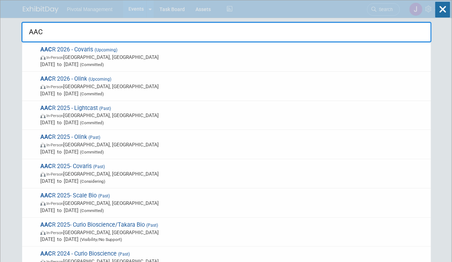
type input "AACR"
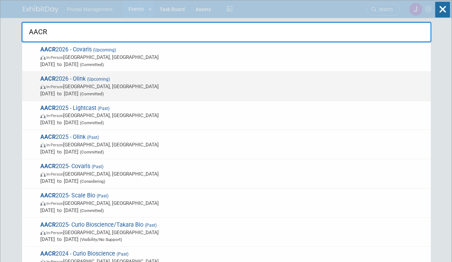
click at [89, 78] on span "(Upcoming)" at bounding box center [98, 79] width 24 height 5
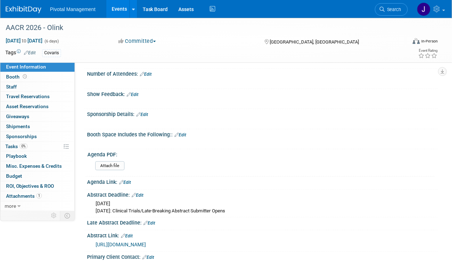
scroll to position [135, 0]
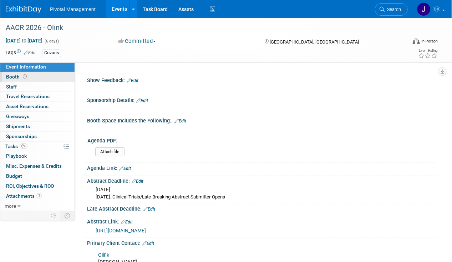
click at [67, 77] on link "Booth" at bounding box center [37, 77] width 74 height 10
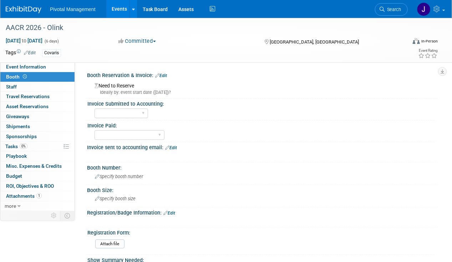
click at [168, 75] on div "Booth Reservation & Invoice: Edit" at bounding box center [262, 74] width 351 height 9
click at [165, 75] on link "Edit" at bounding box center [161, 75] width 12 height 5
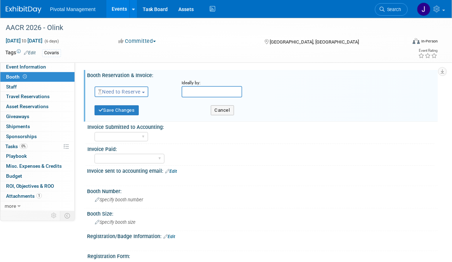
click at [123, 95] on button "Need to Reserve" at bounding box center [122, 91] width 54 height 11
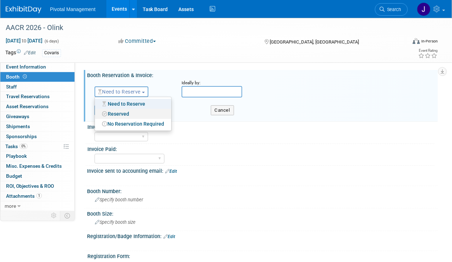
click at [127, 112] on link "Reserved" at bounding box center [133, 114] width 76 height 10
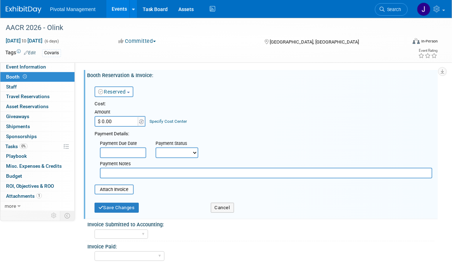
click at [128, 123] on input "$ 0.00" at bounding box center [117, 121] width 45 height 11
type input "$ 9,300.00"
click at [176, 156] on select "Not Paid Yet Partially Paid Paid in Full" at bounding box center [177, 152] width 43 height 11
select select "1"
click at [156, 147] on select "Not Paid Yet Partially Paid Paid in Full" at bounding box center [177, 152] width 43 height 11
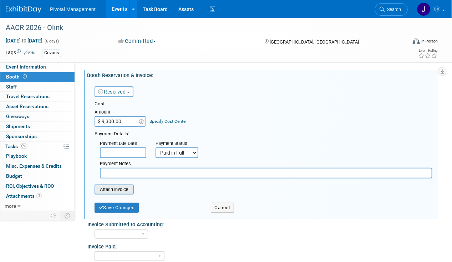
click at [117, 188] on input "file" at bounding box center [90, 189] width 85 height 9
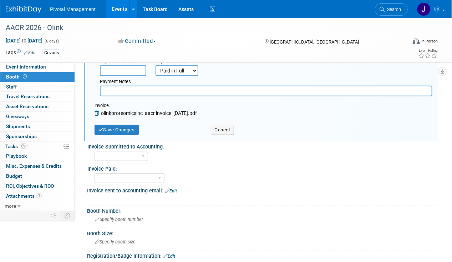
scroll to position [90, 0]
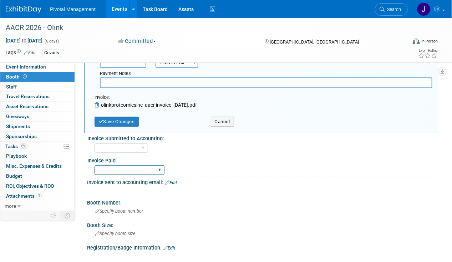
click at [133, 172] on select "Yes No Submitted to Accounting" at bounding box center [130, 170] width 70 height 10
select select "Yes"
click at [95, 165] on select "Yes No Submitted to Accounting" at bounding box center [130, 170] width 70 height 10
click at [120, 120] on button "Save Changes" at bounding box center [117, 122] width 44 height 10
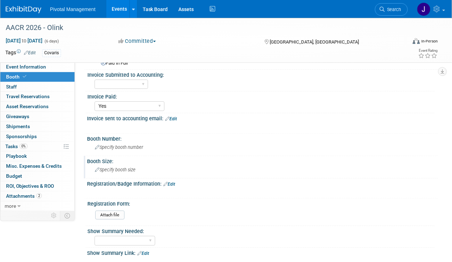
scroll to position [81, 0]
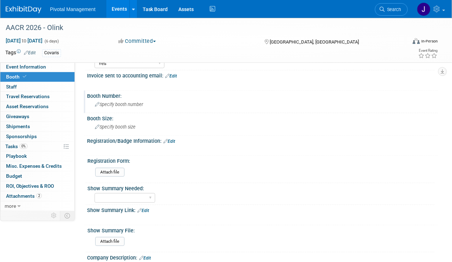
click at [140, 106] on span "Specify booth number" at bounding box center [119, 104] width 48 height 5
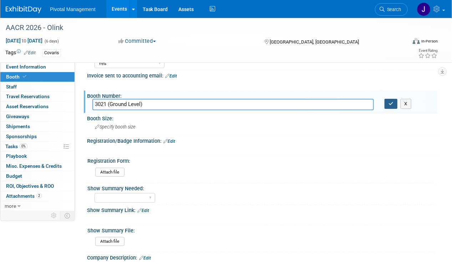
type input "3021 (Ground Level)"
click at [394, 104] on button "button" at bounding box center [391, 104] width 13 height 10
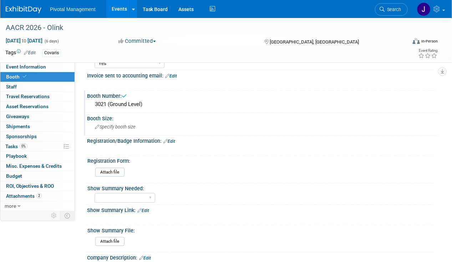
click at [118, 121] on div "Specify booth size" at bounding box center [262, 126] width 340 height 11
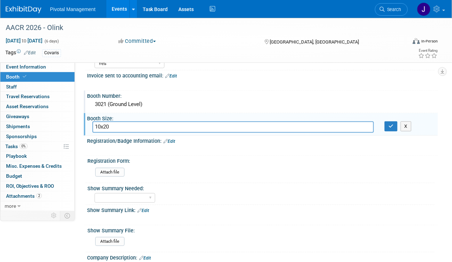
type input "10x20"
click at [398, 124] on div "X" at bounding box center [409, 126] width 48 height 10
click at [393, 124] on icon "button" at bounding box center [391, 126] width 5 height 5
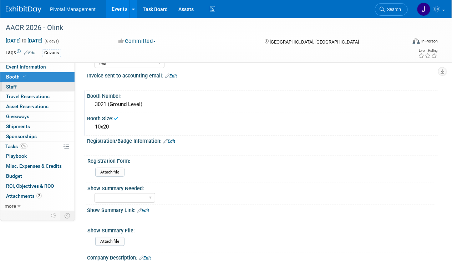
click at [23, 87] on link "0 Staff 0" at bounding box center [37, 87] width 74 height 10
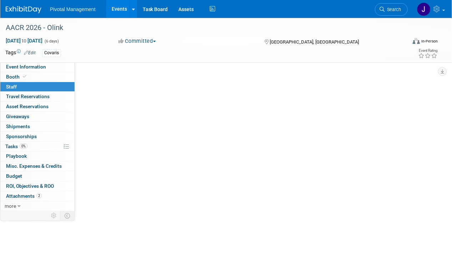
scroll to position [0, 0]
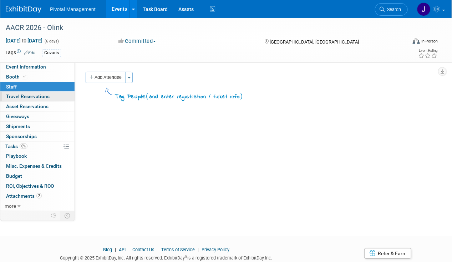
click at [40, 96] on span "Travel Reservations 0" at bounding box center [28, 97] width 44 height 6
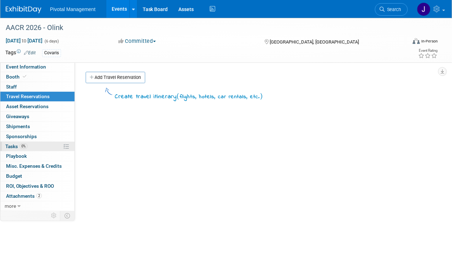
click at [34, 142] on link "0% Tasks 0%" at bounding box center [37, 147] width 74 height 10
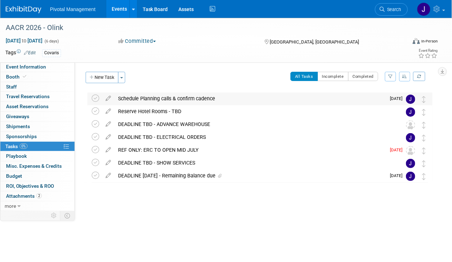
click at [210, 97] on div "Schedule Planning calls & confirm cadence" at bounding box center [250, 98] width 271 height 12
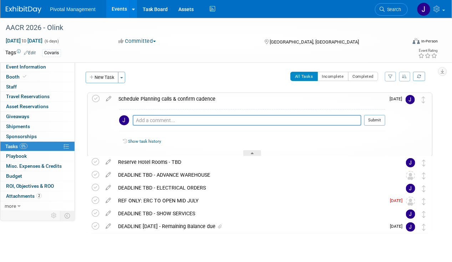
click at [210, 97] on div "Schedule Planning calls & confirm cadence" at bounding box center [250, 99] width 271 height 12
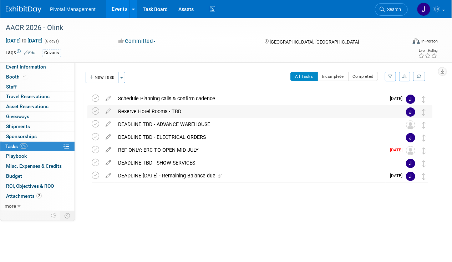
click at [183, 109] on div "Reserve Hotel Rooms - TBD" at bounding box center [253, 111] width 277 height 12
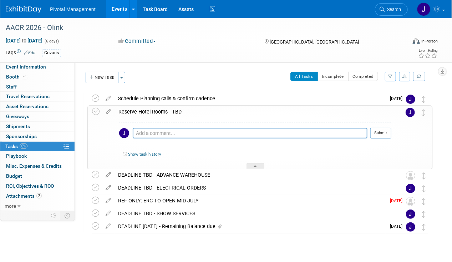
click at [183, 109] on div "Reserve Hotel Rooms - TBD" at bounding box center [253, 112] width 277 height 12
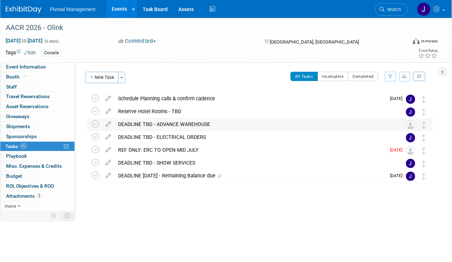
click at [181, 124] on div "DEADLINE TBD - ADVANCE WAREHOUSE" at bounding box center [253, 124] width 277 height 12
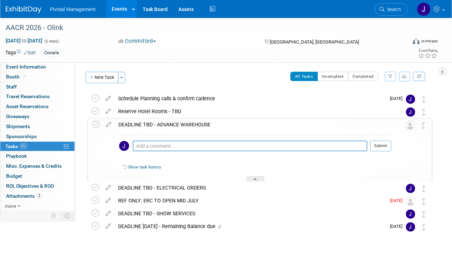
click at [181, 124] on div "DEADLINE TBD - ADVANCE WAREHOUSE" at bounding box center [253, 124] width 277 height 12
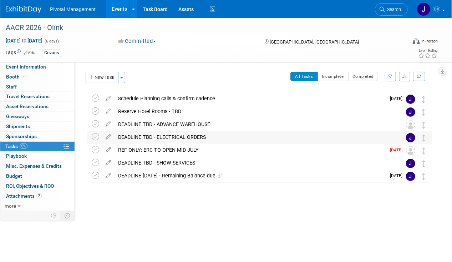
drag, startPoint x: 181, startPoint y: 124, endPoint x: 176, endPoint y: 136, distance: 12.8
click at [176, 136] on div "DEADLINE TBD - ELECTRICAL ORDERS" at bounding box center [253, 137] width 277 height 12
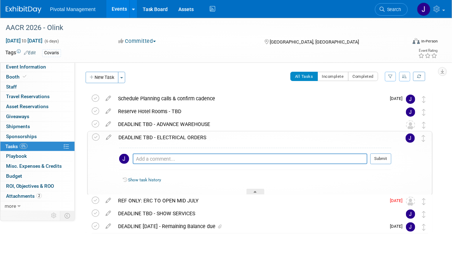
click at [176, 136] on div "DEADLINE TBD - ELECTRICAL ORDERS" at bounding box center [253, 137] width 277 height 12
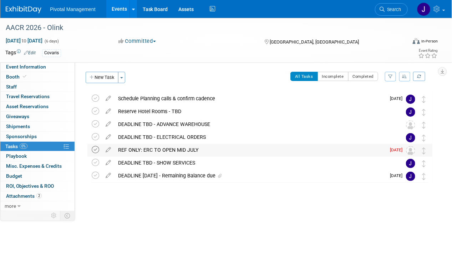
click at [96, 148] on icon at bounding box center [95, 149] width 7 height 7
click at [96, 175] on icon at bounding box center [95, 175] width 7 height 7
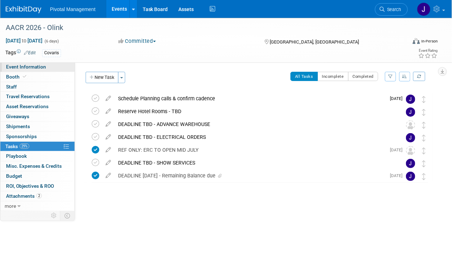
click at [39, 63] on link "Event Information" at bounding box center [37, 67] width 74 height 10
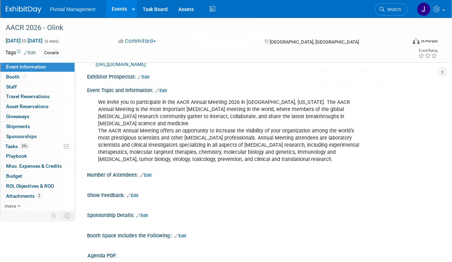
scroll to position [63, 0]
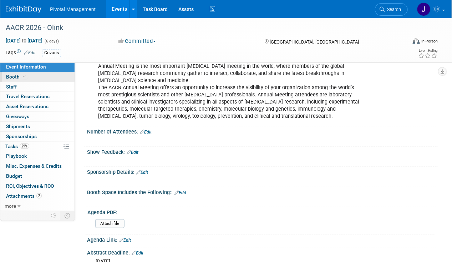
click at [18, 76] on span "Booth" at bounding box center [17, 77] width 22 height 6
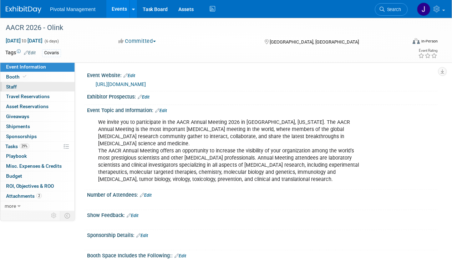
select select "Yes"
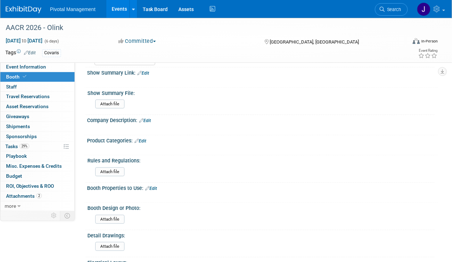
scroll to position [226, 0]
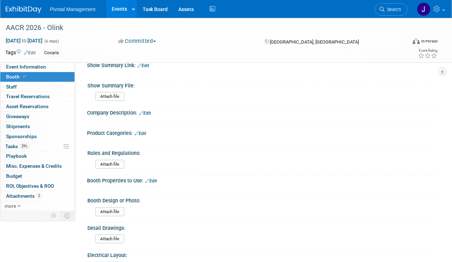
click at [105, 156] on div "Attach file" at bounding box center [264, 164] width 342 height 17
click at [108, 160] on input "file" at bounding box center [75, 164] width 97 height 8
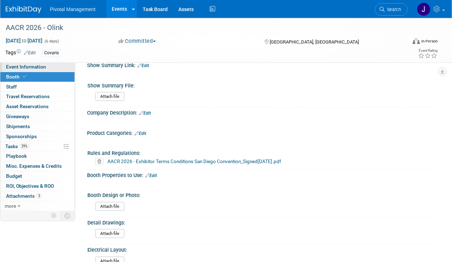
click at [23, 66] on span "Event Information" at bounding box center [26, 67] width 40 height 6
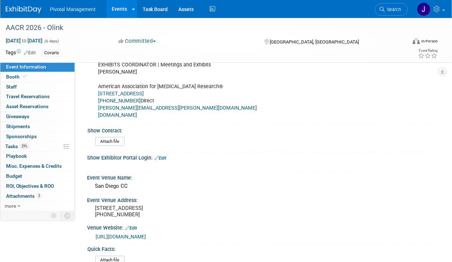
scroll to position [366, 0]
click at [104, 138] on input "file" at bounding box center [75, 142] width 97 height 8
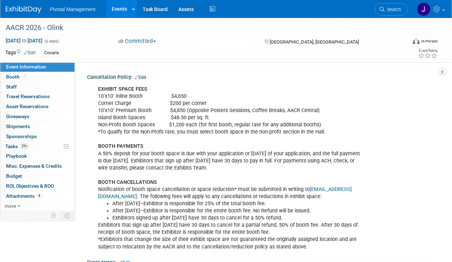
scroll to position [947, 0]
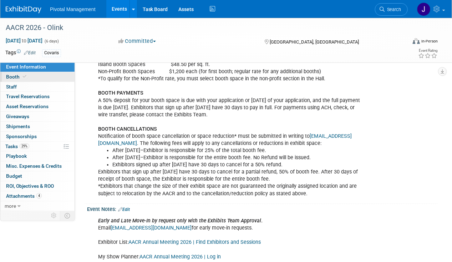
click at [10, 75] on span "Booth" at bounding box center [17, 77] width 22 height 6
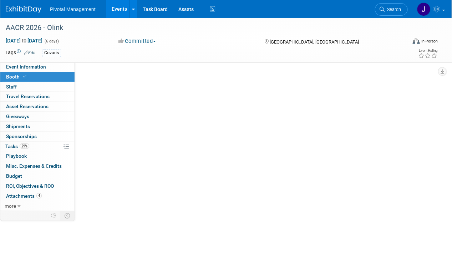
scroll to position [0, 0]
select select "Yes"
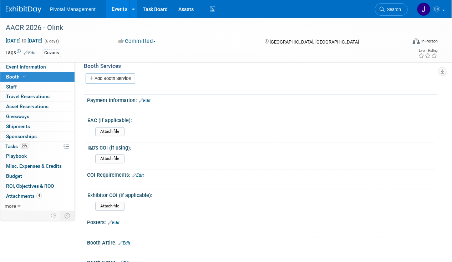
scroll to position [510, 0]
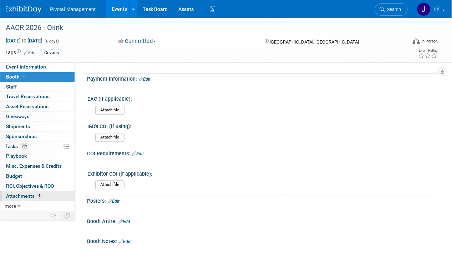
click at [33, 193] on span "Attachments 4" at bounding box center [24, 196] width 36 height 6
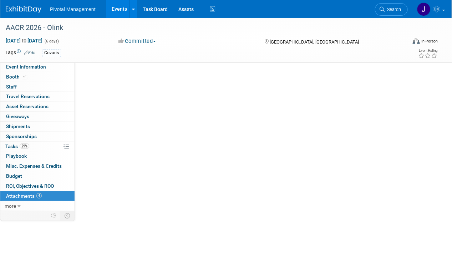
scroll to position [0, 0]
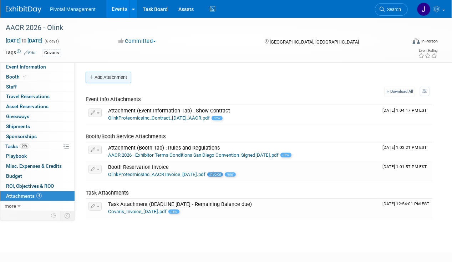
click at [111, 77] on button "Add Attachment" at bounding box center [109, 77] width 46 height 11
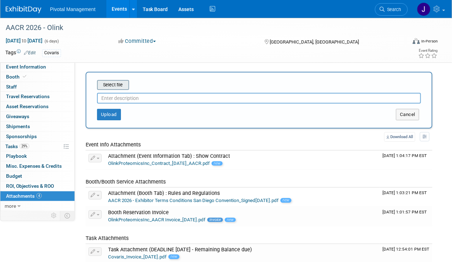
click at [120, 85] on input "file" at bounding box center [86, 85] width 85 height 9
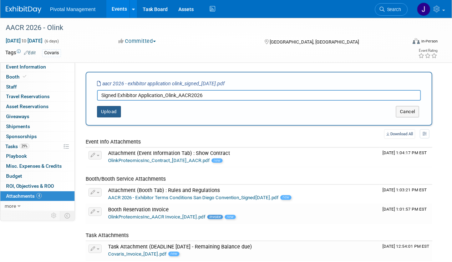
type input "Signed Exhibitor Application_Olink_AACR2026"
click at [113, 109] on button "Upload" at bounding box center [109, 111] width 24 height 11
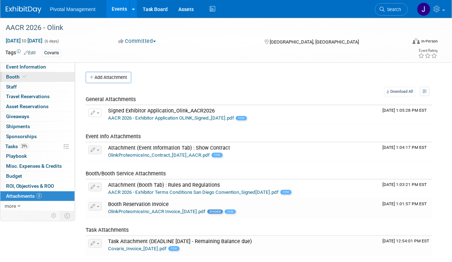
click at [30, 73] on link "Booth" at bounding box center [37, 77] width 74 height 10
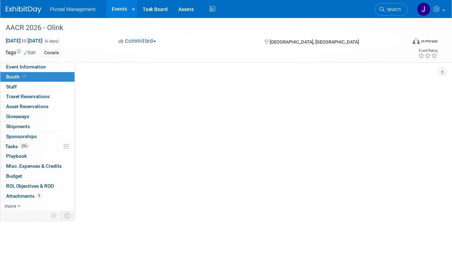
select select "Yes"
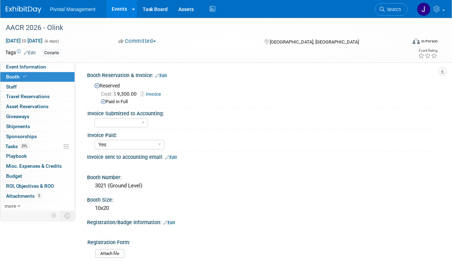
click at [153, 94] on link "Invoice" at bounding box center [153, 93] width 24 height 5
click at [18, 197] on link "5 Attachments 5" at bounding box center [37, 196] width 74 height 10
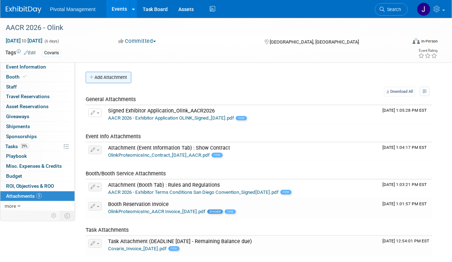
click at [96, 77] on button "Add Attachment" at bounding box center [109, 77] width 46 height 11
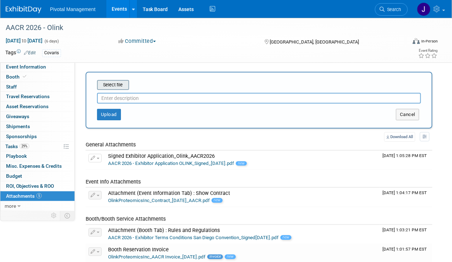
click at [113, 84] on input "file" at bounding box center [86, 85] width 85 height 9
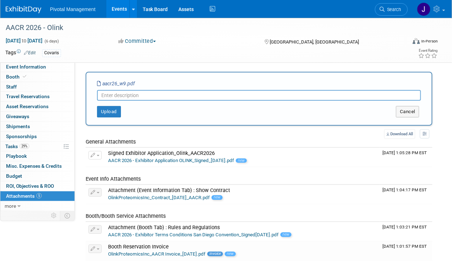
click at [125, 97] on input "text" at bounding box center [259, 95] width 324 height 11
type input "AACR w9"
click at [108, 113] on button "Upload" at bounding box center [109, 111] width 24 height 11
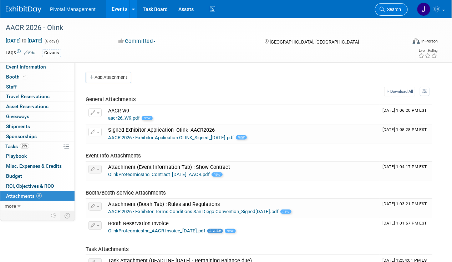
click at [390, 13] on link "Search" at bounding box center [391, 9] width 33 height 12
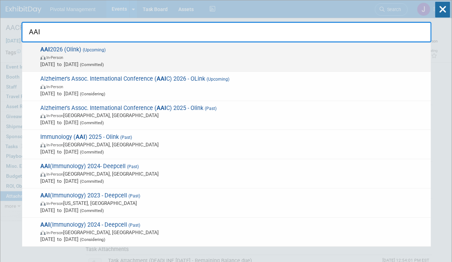
type input "AAI"
click at [174, 54] on span "In-Person" at bounding box center [233, 57] width 387 height 7
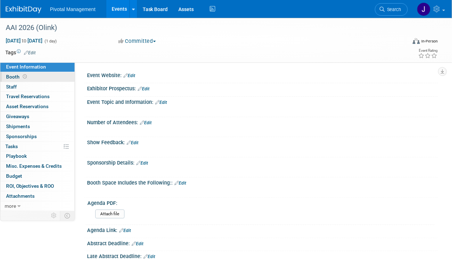
click at [37, 74] on link "Booth" at bounding box center [37, 77] width 74 height 10
